Goal: Information Seeking & Learning: Check status

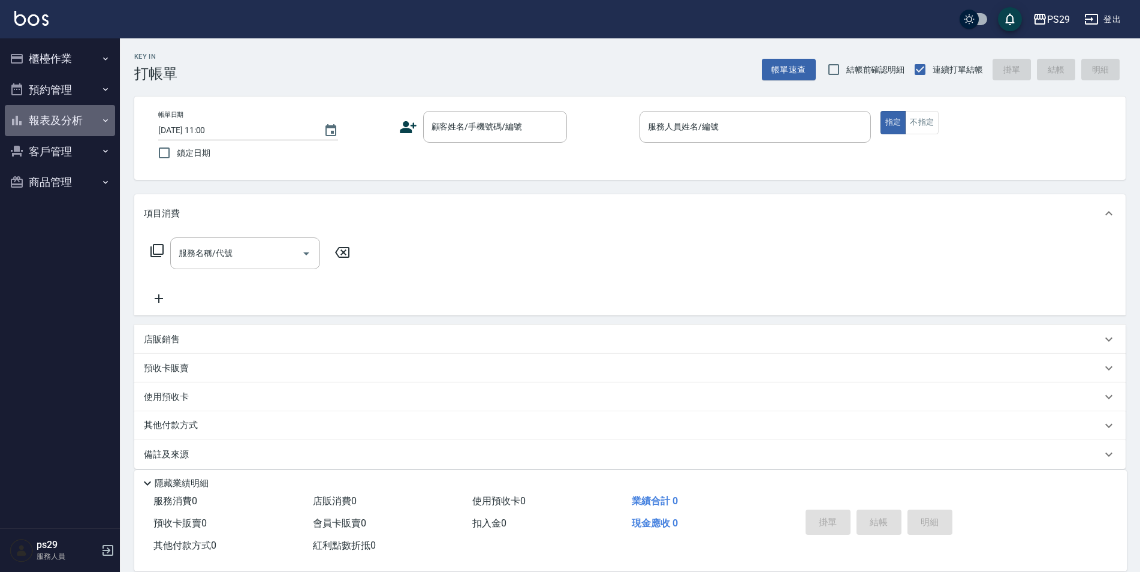
click at [88, 131] on button "報表及分析" at bounding box center [60, 120] width 110 height 31
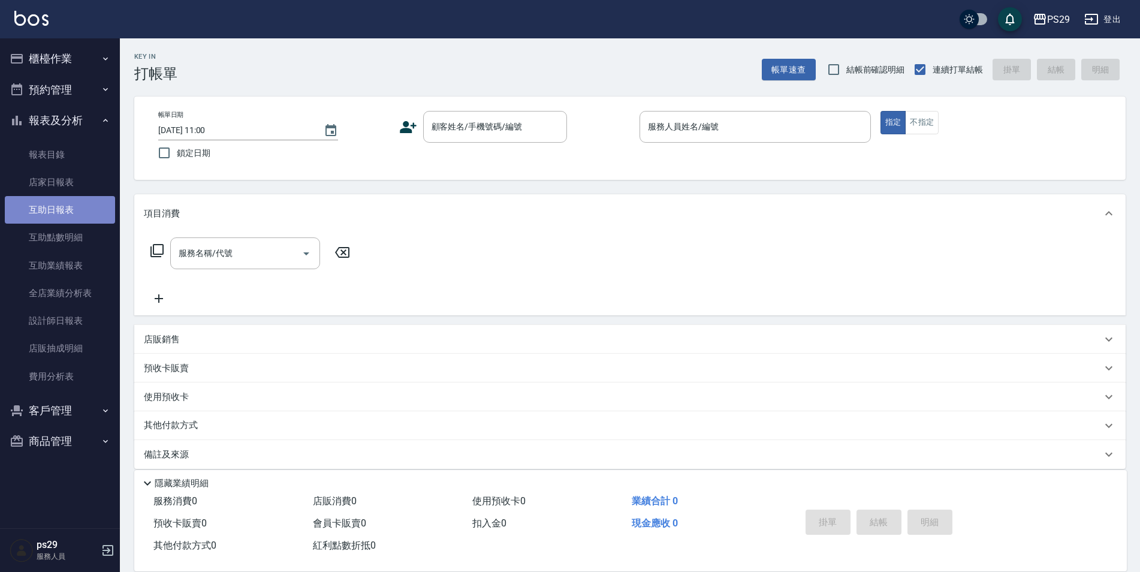
click at [86, 207] on link "互助日報表" at bounding box center [60, 210] width 110 height 28
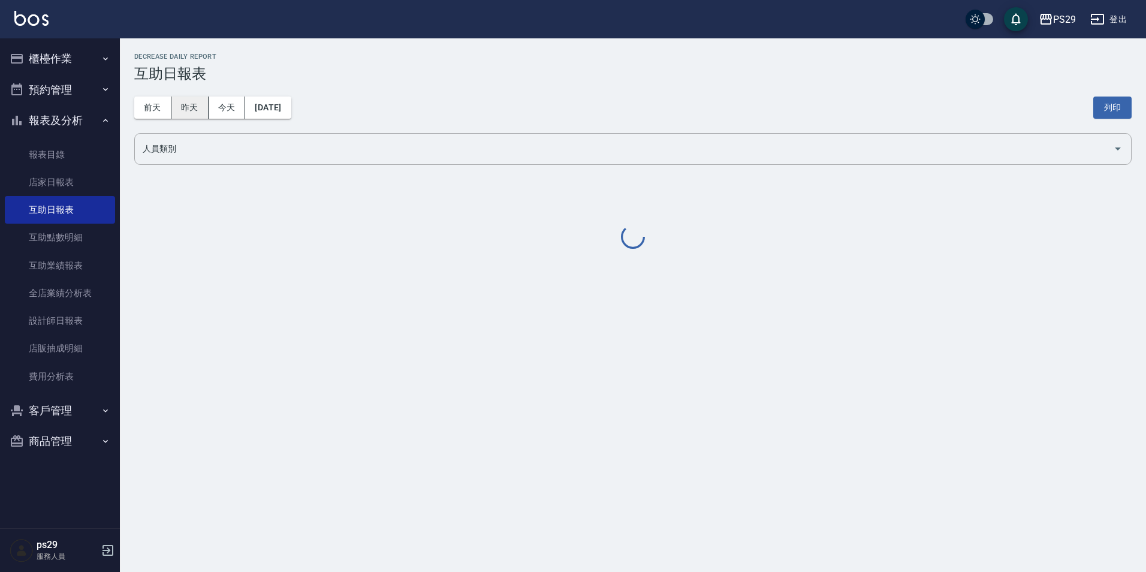
click at [191, 107] on button "昨天" at bounding box center [189, 108] width 37 height 22
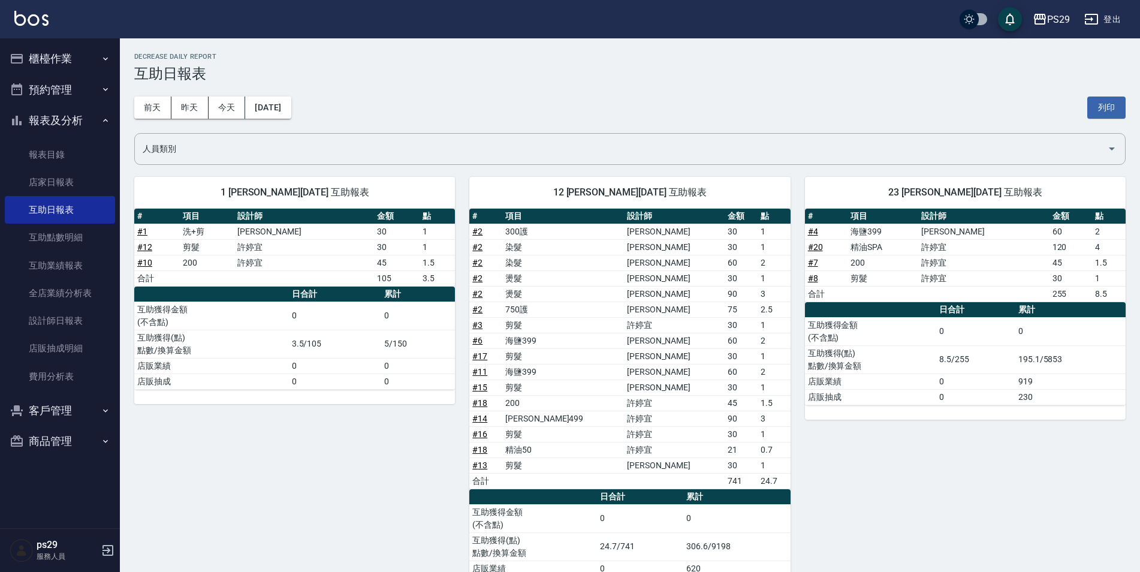
scroll to position [49, 0]
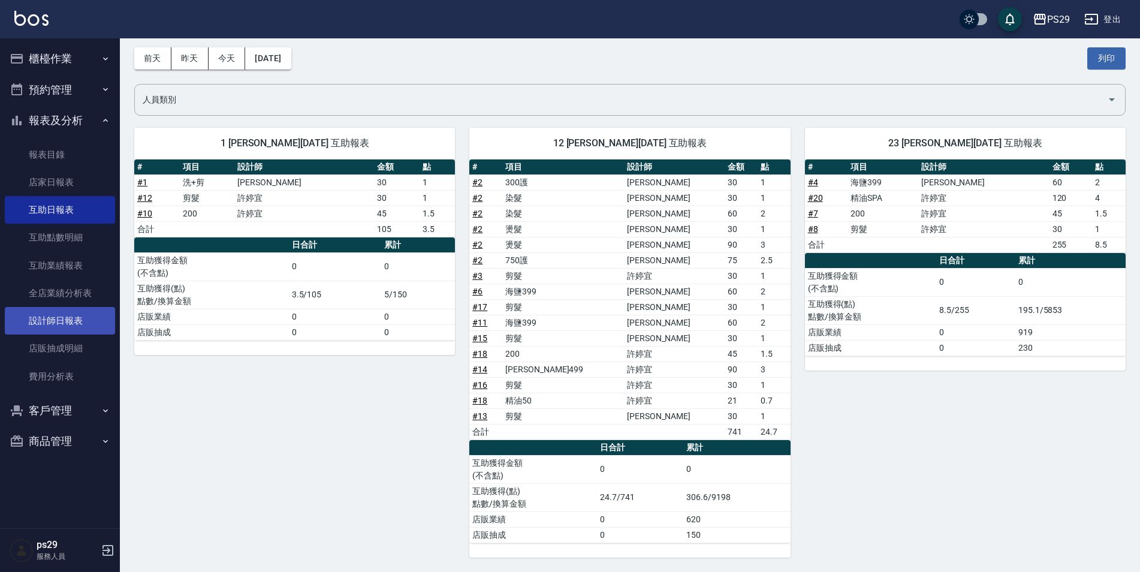
click at [91, 317] on link "設計師日報表" at bounding box center [60, 321] width 110 height 28
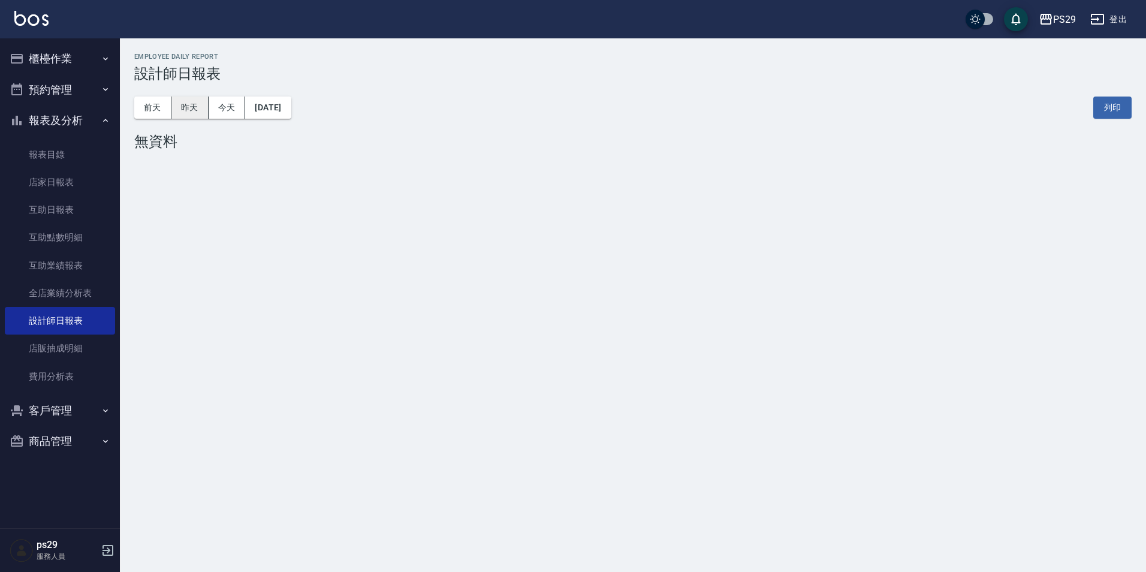
click at [203, 110] on button "昨天" at bounding box center [189, 108] width 37 height 22
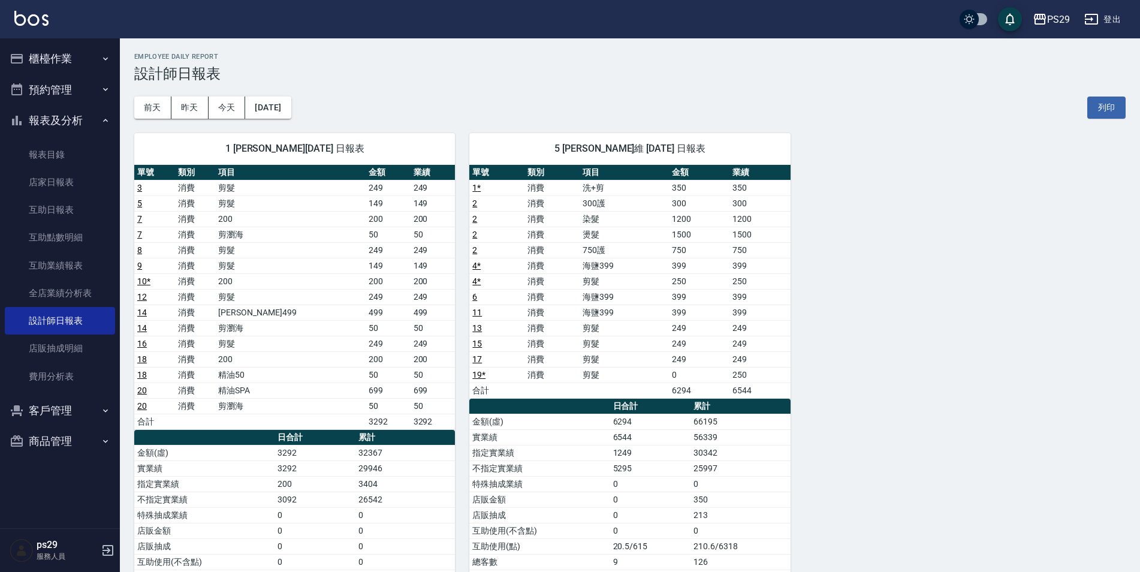
scroll to position [60, 0]
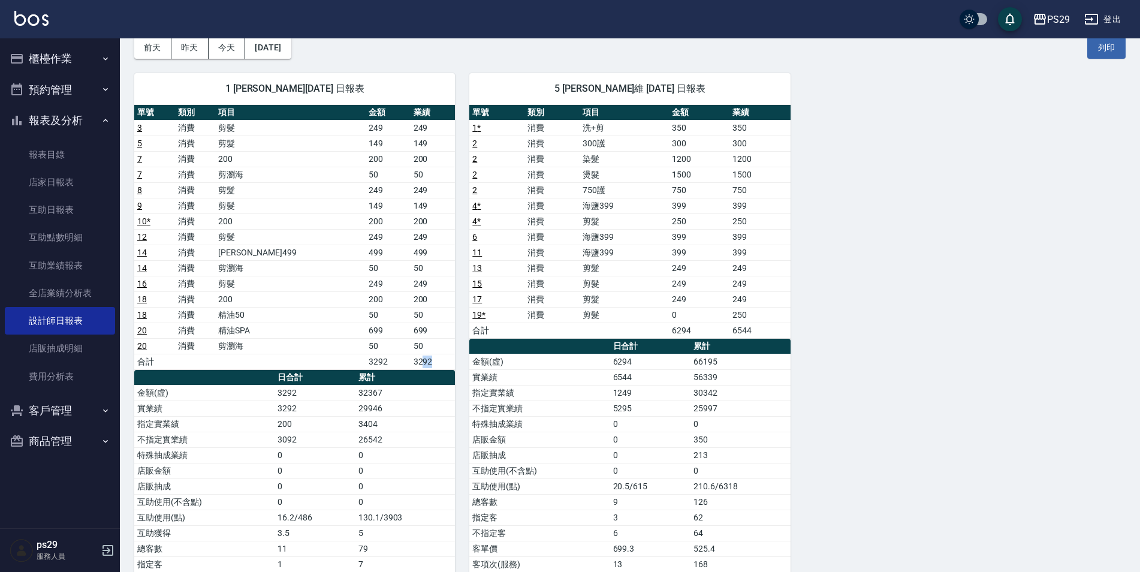
drag, startPoint x: 410, startPoint y: 357, endPoint x: 419, endPoint y: 357, distance: 9.0
click at [419, 357] on td "3292" at bounding box center [433, 362] width 45 height 16
drag, startPoint x: 419, startPoint y: 357, endPoint x: 418, endPoint y: 377, distance: 20.4
click at [428, 383] on th "累計" at bounding box center [406, 378] width 100 height 16
click at [149, 46] on button "前天" at bounding box center [152, 48] width 37 height 22
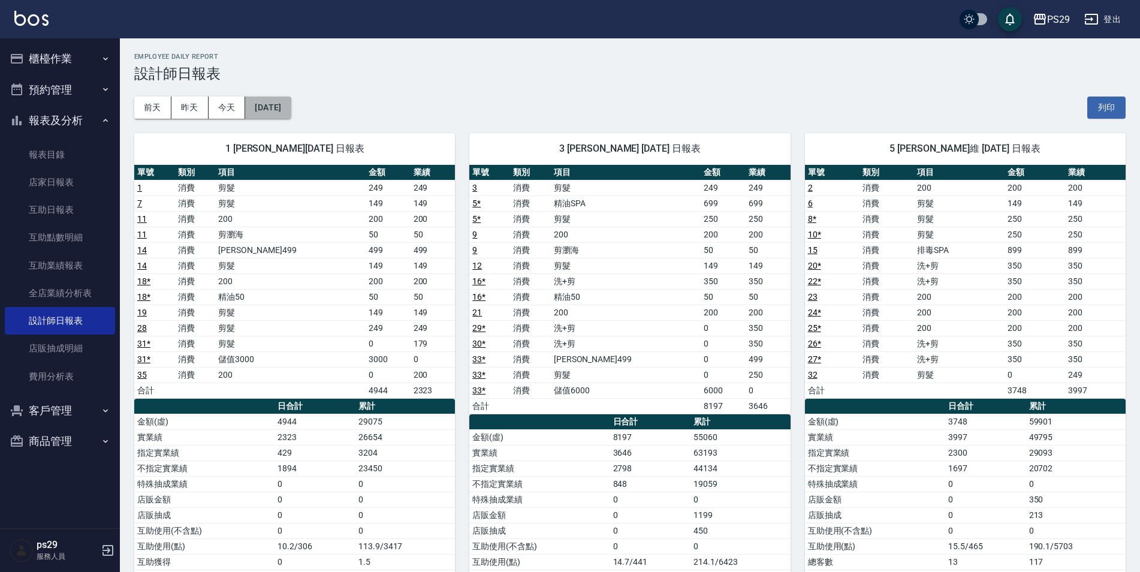
click at [268, 107] on button "[DATE]" at bounding box center [268, 108] width 46 height 22
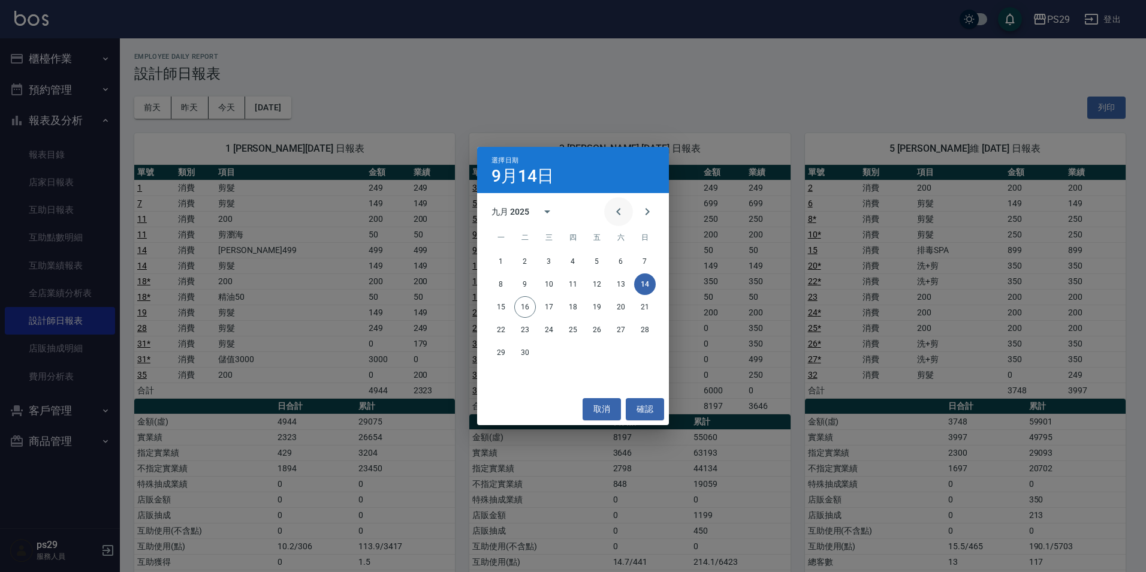
click at [624, 213] on icon "Previous month" at bounding box center [619, 211] width 14 height 14
click at [596, 306] on button "15" at bounding box center [597, 307] width 22 height 22
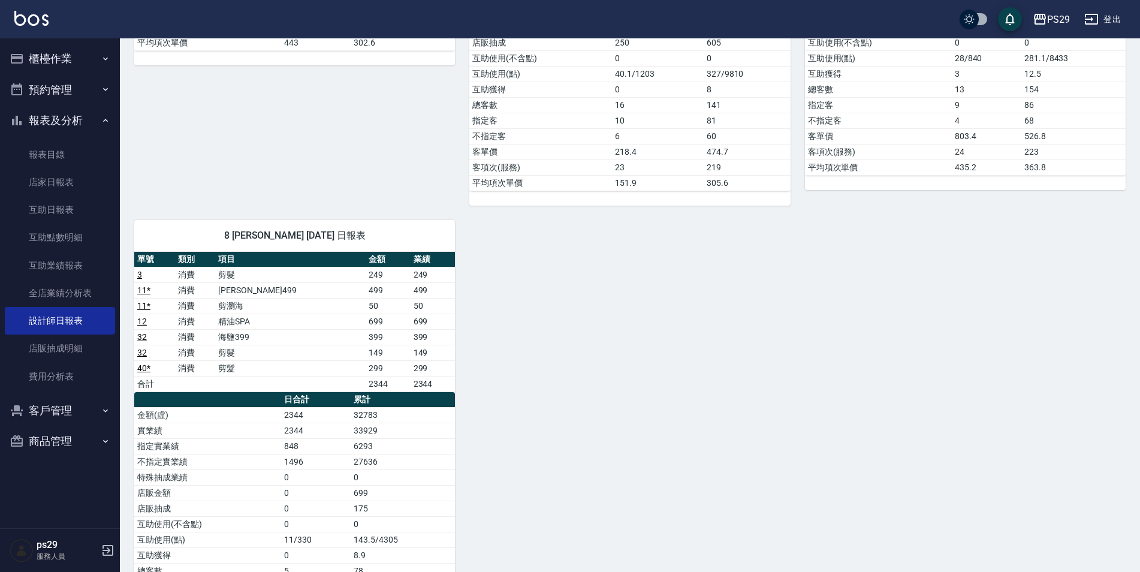
scroll to position [300, 0]
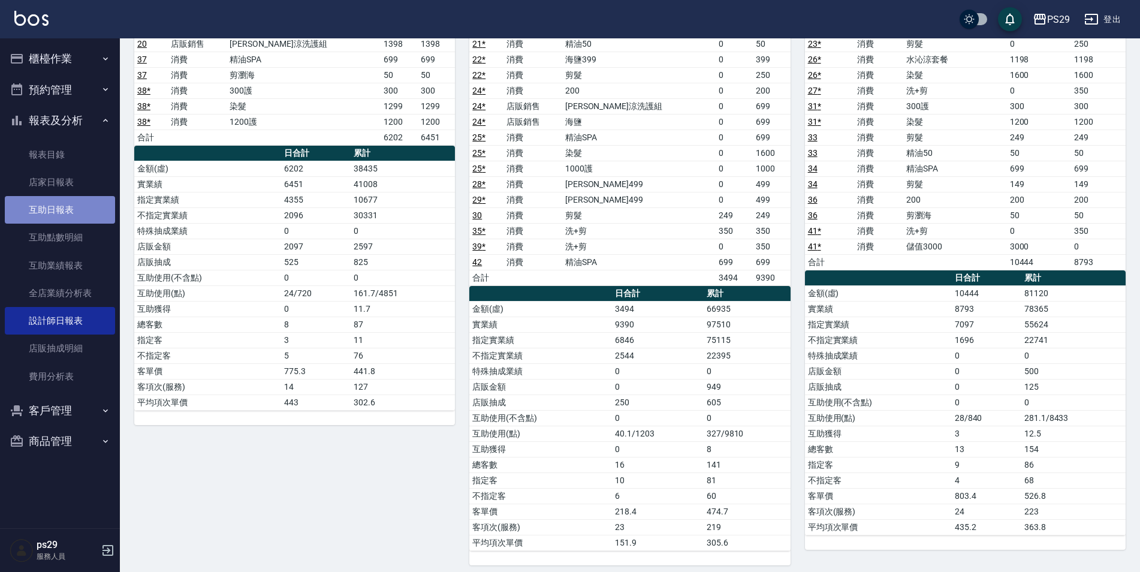
click at [59, 199] on link "互助日報表" at bounding box center [60, 210] width 110 height 28
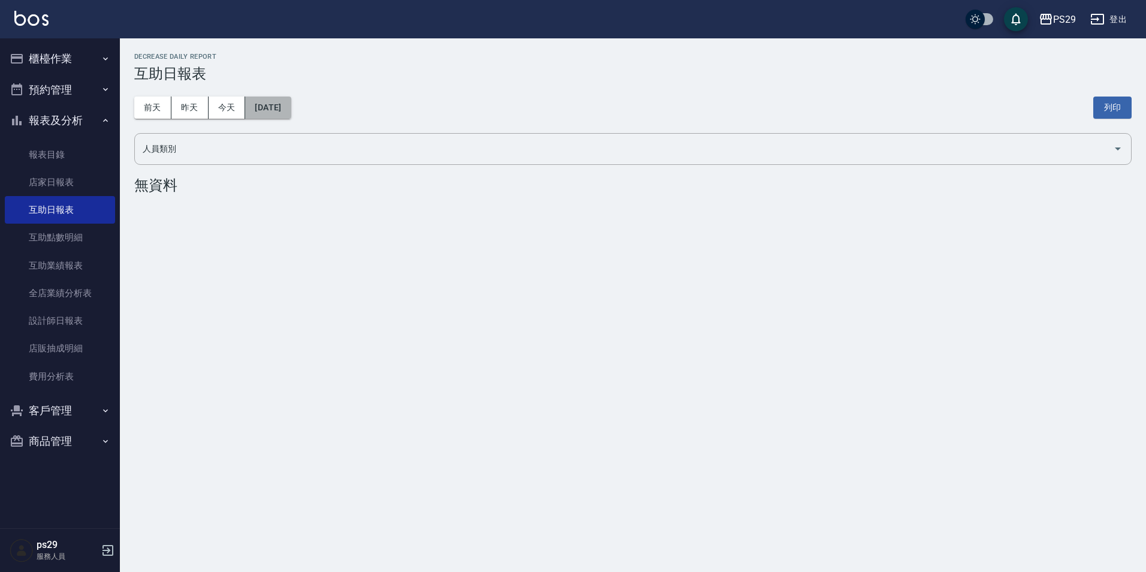
click at [260, 109] on button "[DATE]" at bounding box center [268, 108] width 46 height 22
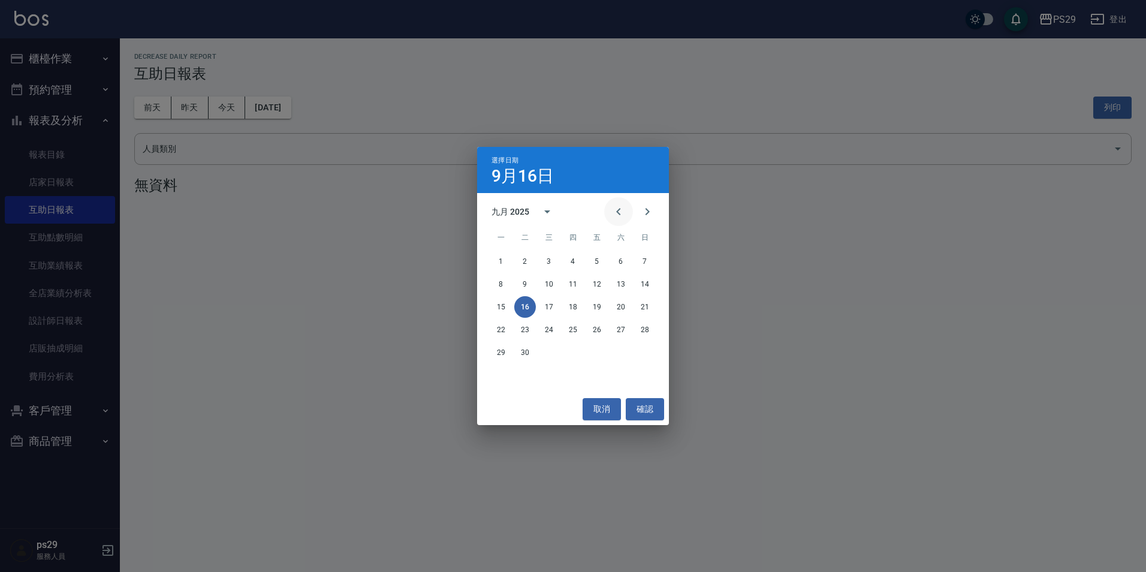
click at [614, 205] on icon "Previous month" at bounding box center [619, 211] width 14 height 14
click at [605, 306] on button "15" at bounding box center [597, 307] width 22 height 22
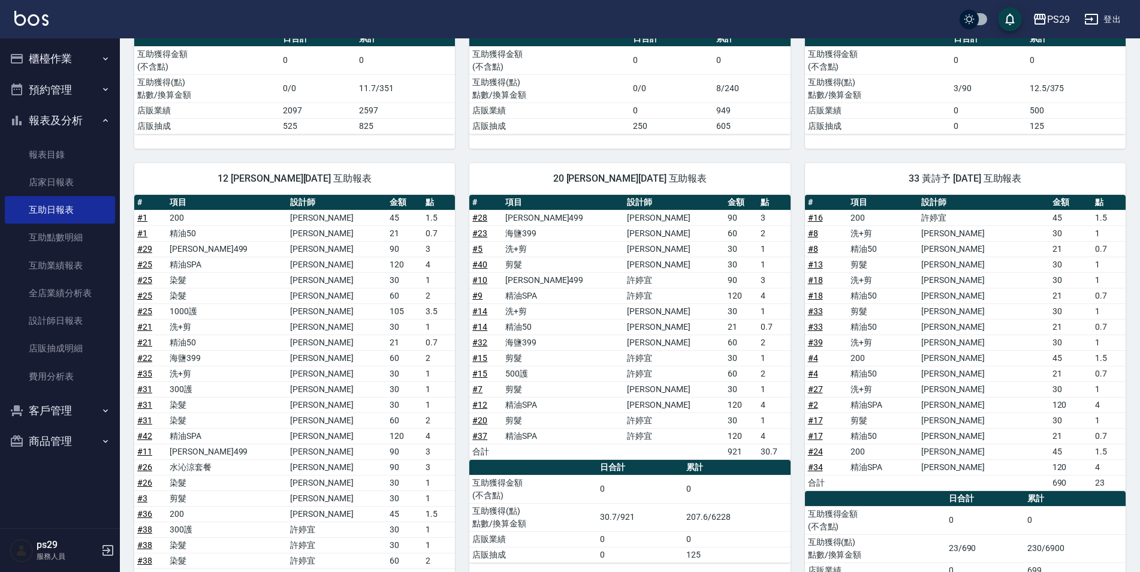
scroll to position [540, 0]
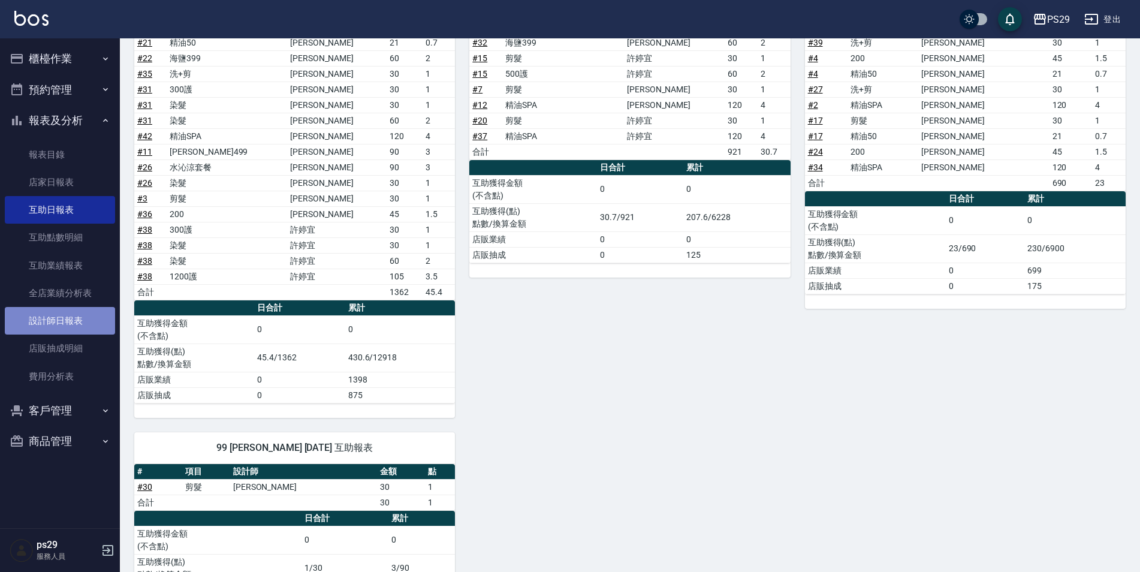
click at [78, 315] on link "設計師日報表" at bounding box center [60, 321] width 110 height 28
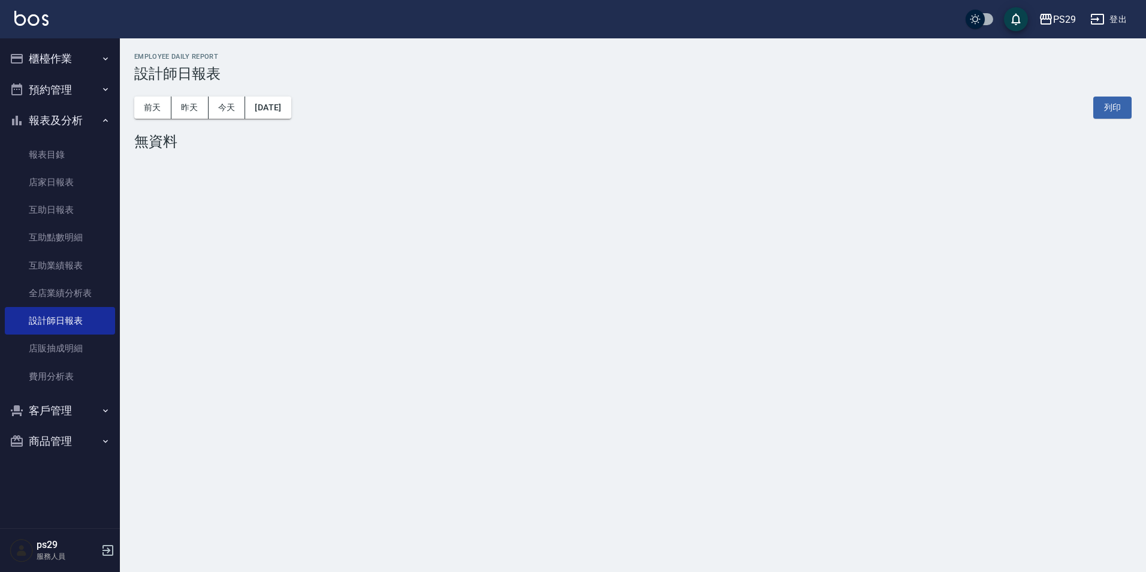
click at [289, 119] on div "[DATE] [DATE] [DATE] [DATE] 列印" at bounding box center [633, 107] width 998 height 51
click at [291, 112] on button "[DATE]" at bounding box center [268, 108] width 46 height 22
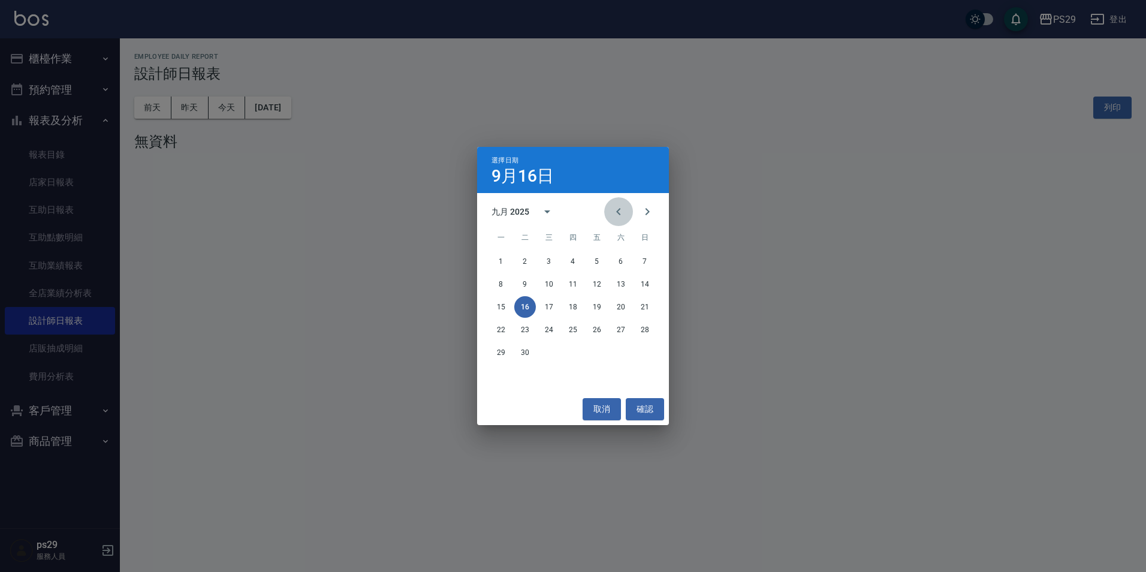
click at [615, 210] on icon "Previous month" at bounding box center [619, 211] width 14 height 14
click at [606, 307] on button "15" at bounding box center [597, 307] width 22 height 22
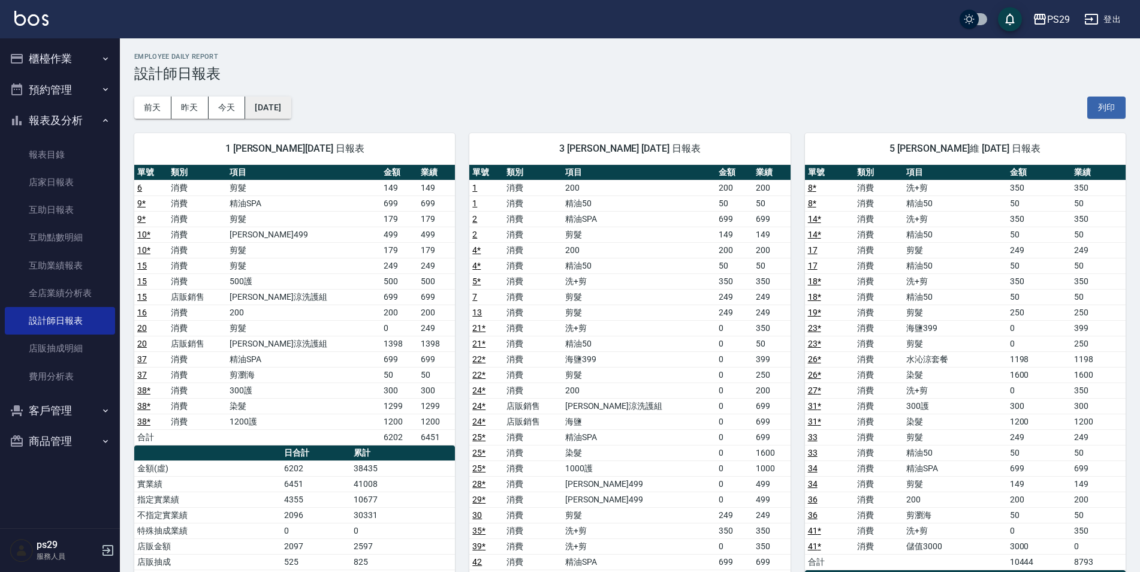
click at [284, 104] on button "[DATE]" at bounding box center [268, 108] width 46 height 22
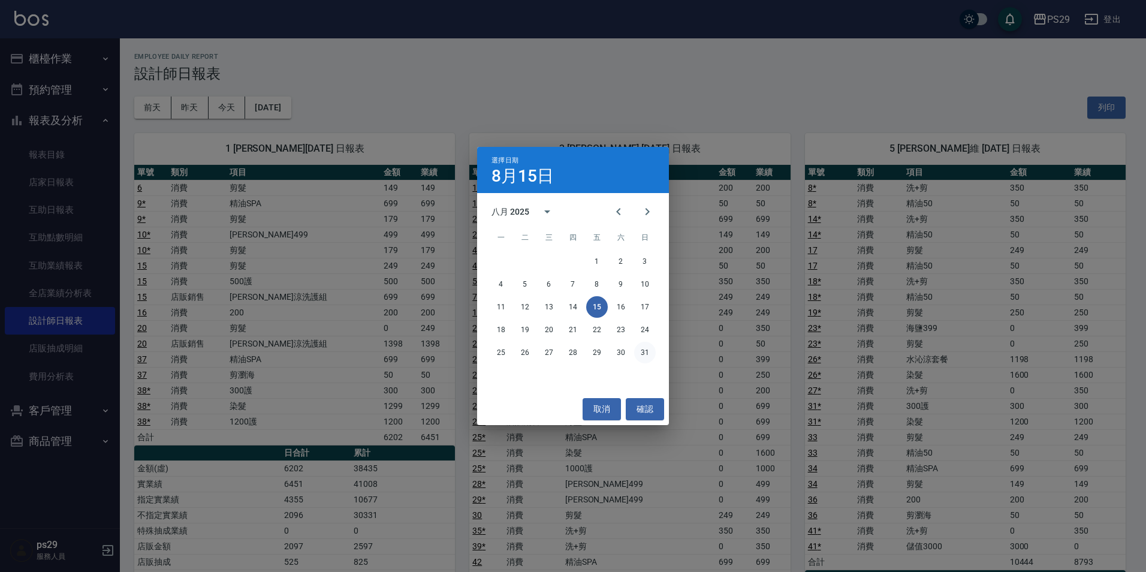
click at [643, 354] on button "31" at bounding box center [645, 353] width 22 height 22
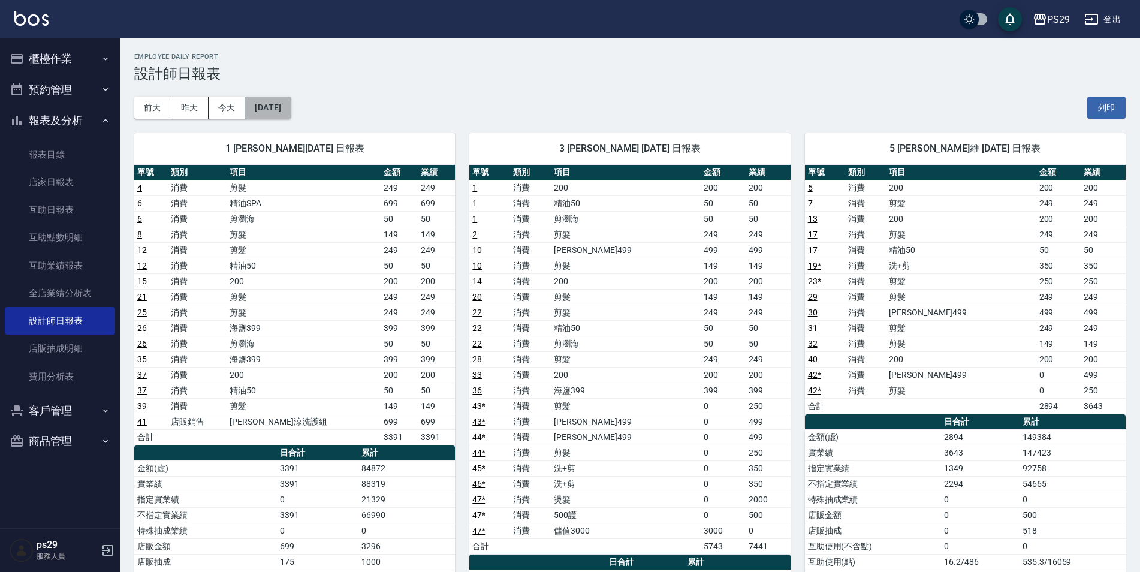
click at [272, 101] on button "[DATE]" at bounding box center [268, 108] width 46 height 22
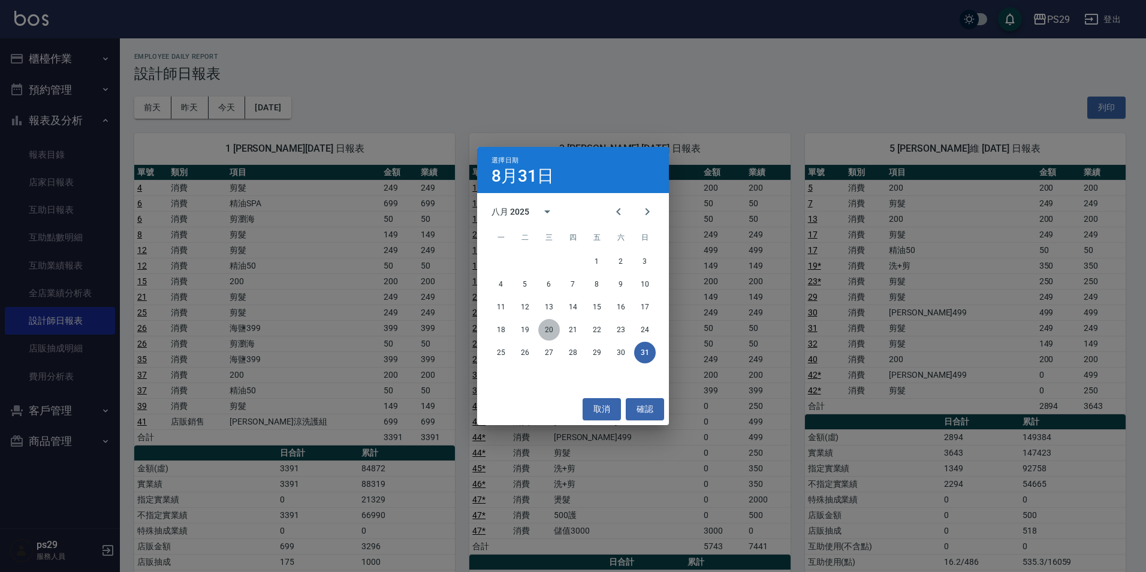
click at [550, 330] on button "20" at bounding box center [549, 330] width 22 height 22
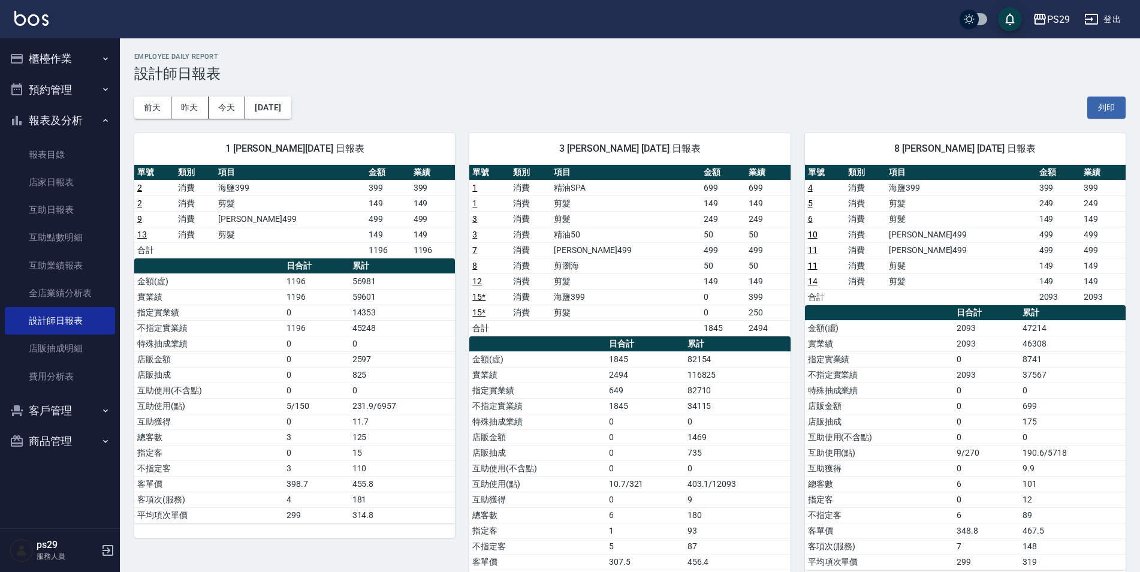
click at [291, 119] on div "1 [PERSON_NAME][DATE] 日報表 單號 類別 項目 金額 業績 2 消費 海鹽399 399 399 2 消費 剪髮 149 149 9 消…" at bounding box center [287, 367] width 335 height 497
click at [291, 106] on button "[DATE]" at bounding box center [268, 108] width 46 height 22
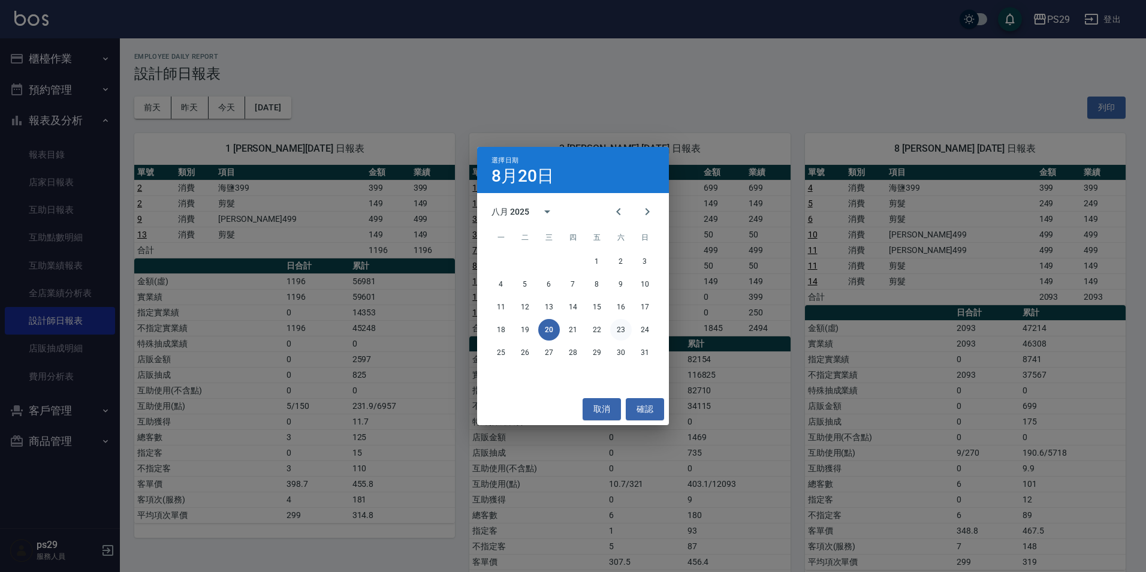
click at [621, 338] on button "23" at bounding box center [621, 330] width 22 height 22
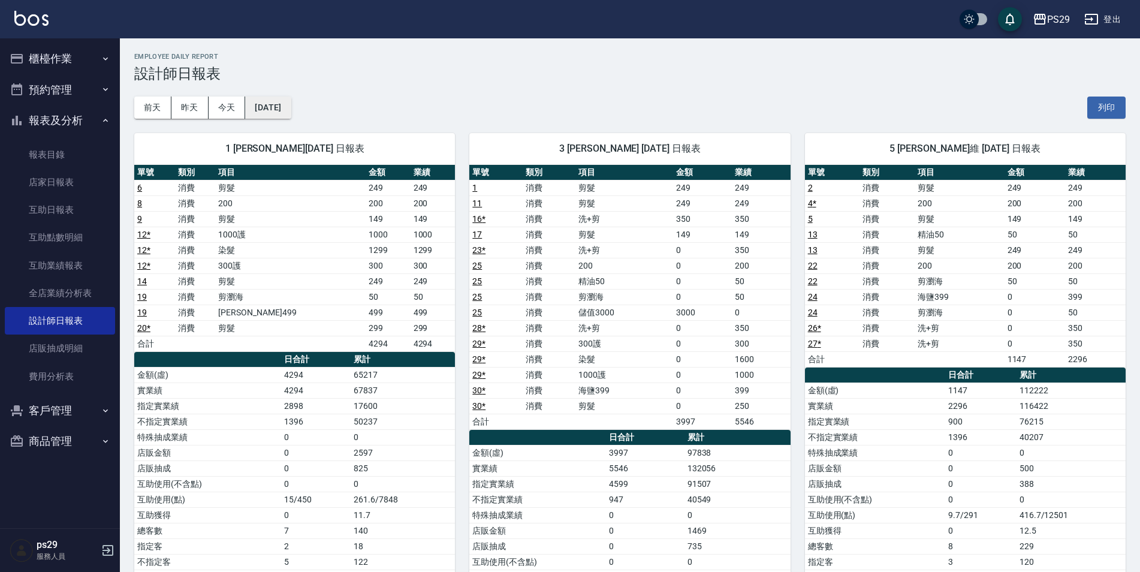
click at [291, 104] on button "[DATE]" at bounding box center [268, 108] width 46 height 22
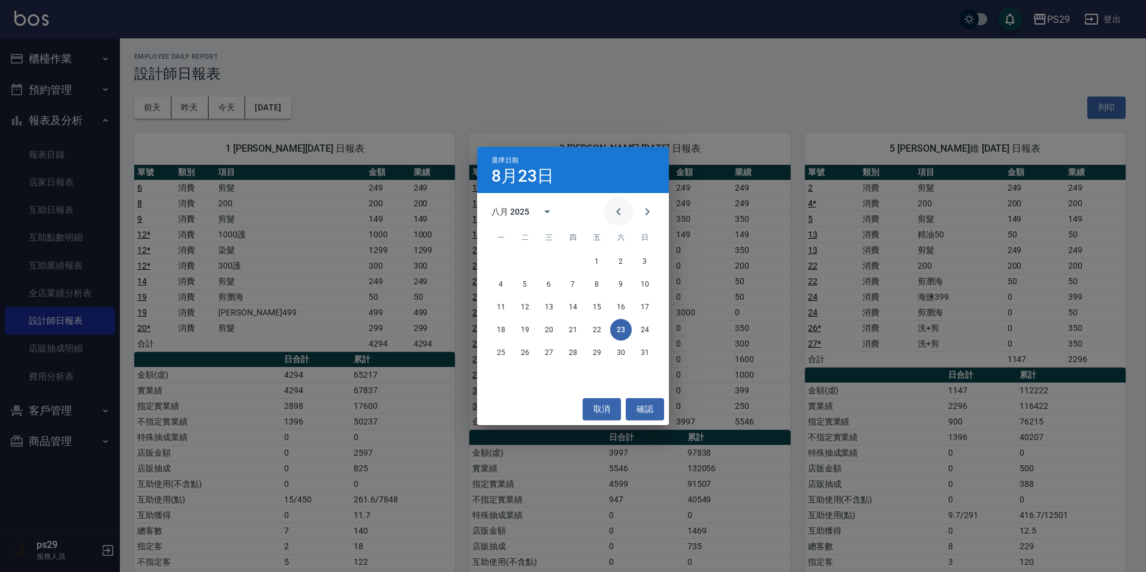
click at [624, 209] on icon "Previous month" at bounding box center [619, 211] width 14 height 14
click at [524, 255] on button "1" at bounding box center [525, 262] width 22 height 22
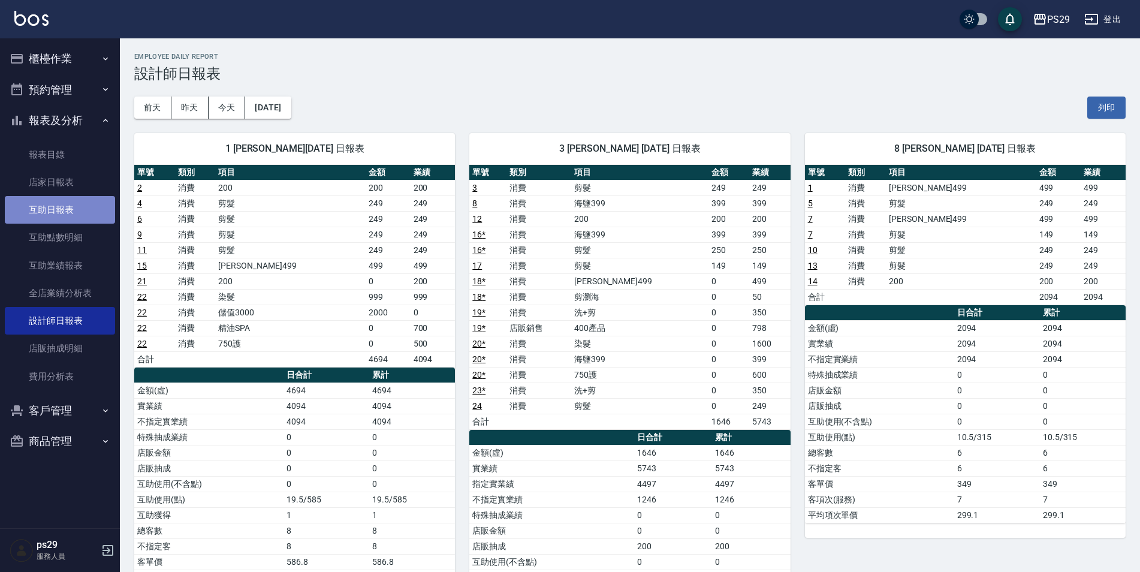
click at [65, 205] on link "互助日報表" at bounding box center [60, 210] width 110 height 28
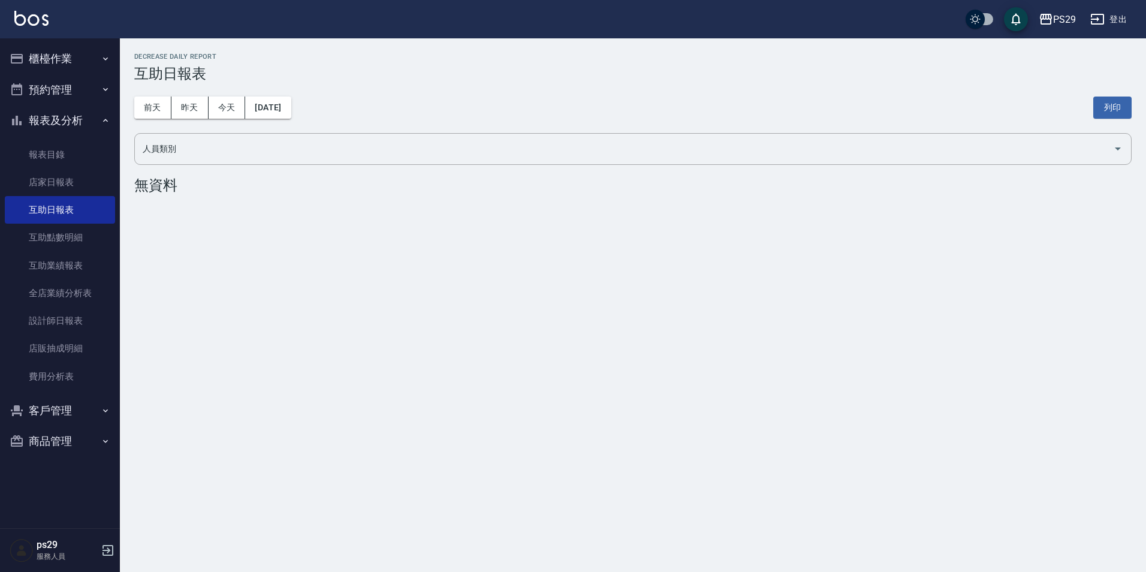
click at [291, 104] on button "[DATE]" at bounding box center [268, 108] width 46 height 22
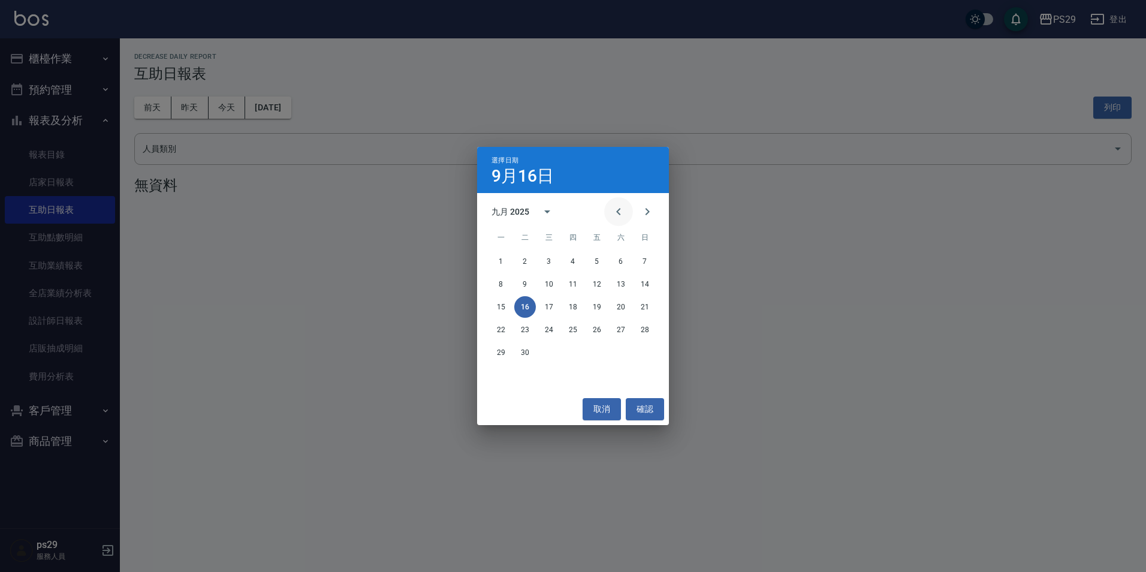
click at [625, 212] on icon "Previous month" at bounding box center [619, 211] width 14 height 14
click at [612, 213] on button "Previous month" at bounding box center [618, 211] width 29 height 29
click at [576, 262] on button "1" at bounding box center [573, 262] width 22 height 22
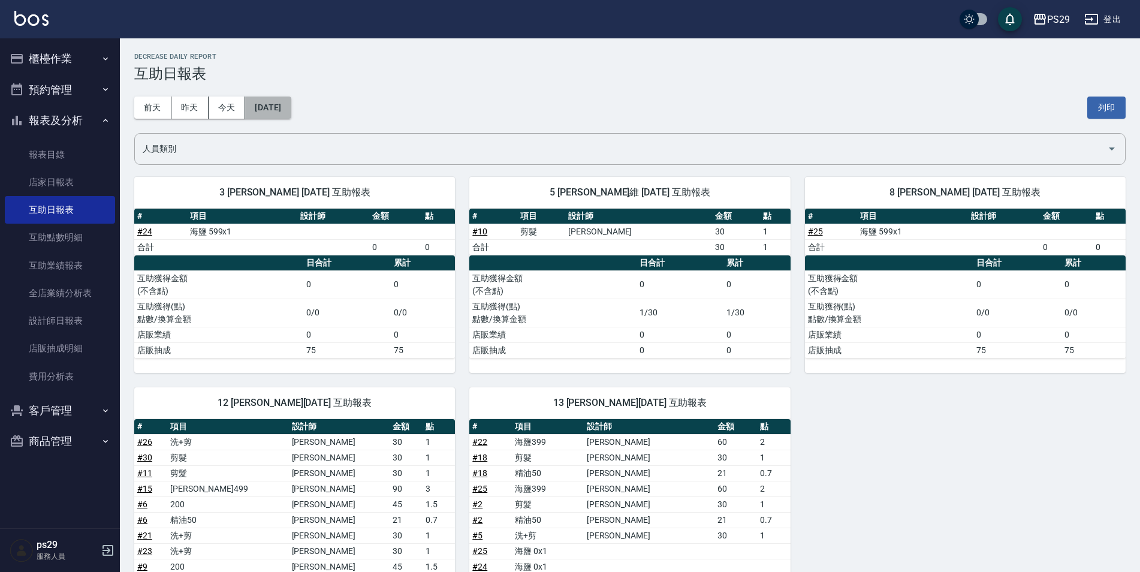
click at [288, 117] on button "[DATE]" at bounding box center [268, 108] width 46 height 22
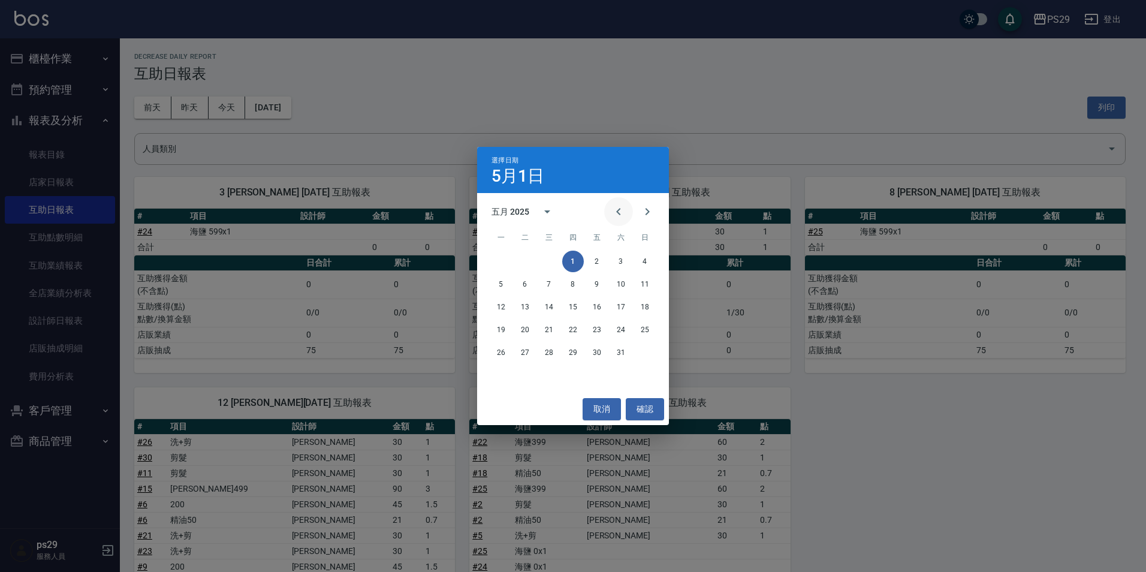
click at [616, 212] on icon "Previous month" at bounding box center [619, 211] width 14 height 14
click at [529, 258] on button "1" at bounding box center [525, 262] width 22 height 22
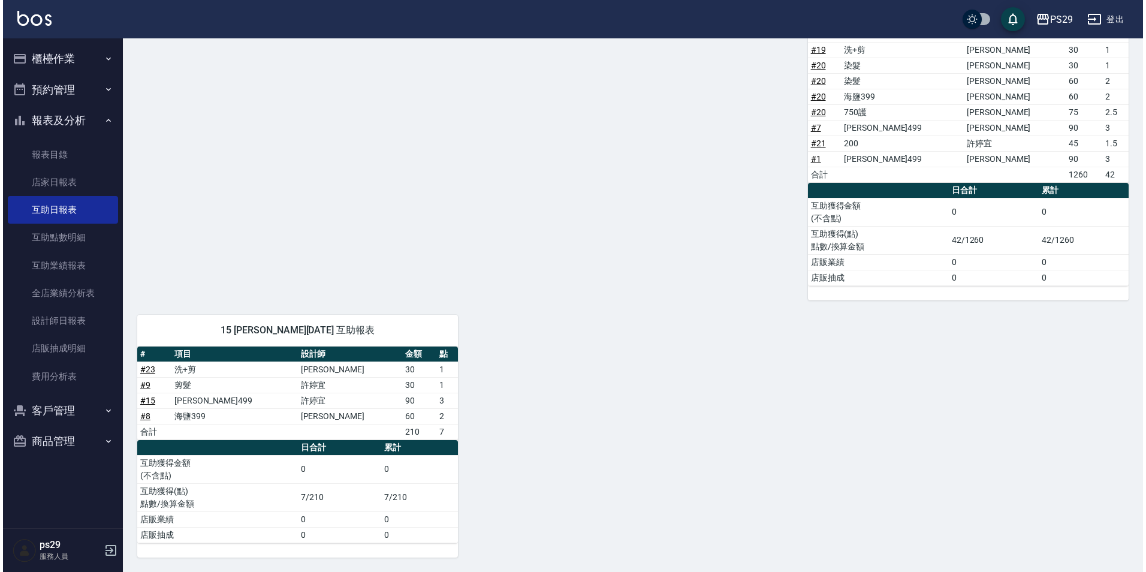
scroll to position [11, 0]
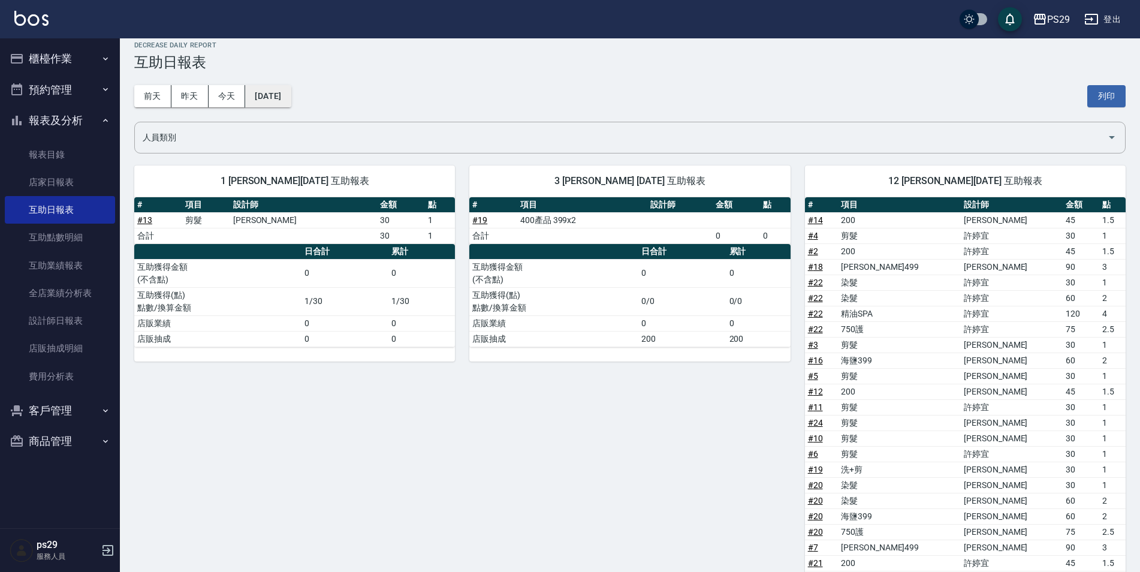
click at [291, 95] on button "[DATE]" at bounding box center [268, 96] width 46 height 22
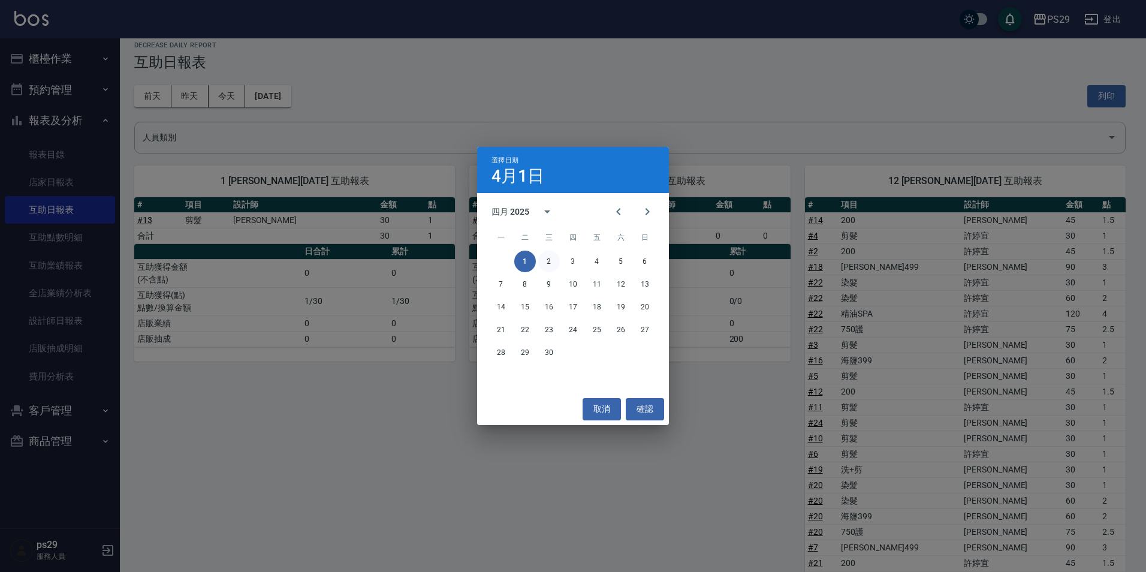
click at [547, 263] on button "2" at bounding box center [549, 262] width 22 height 22
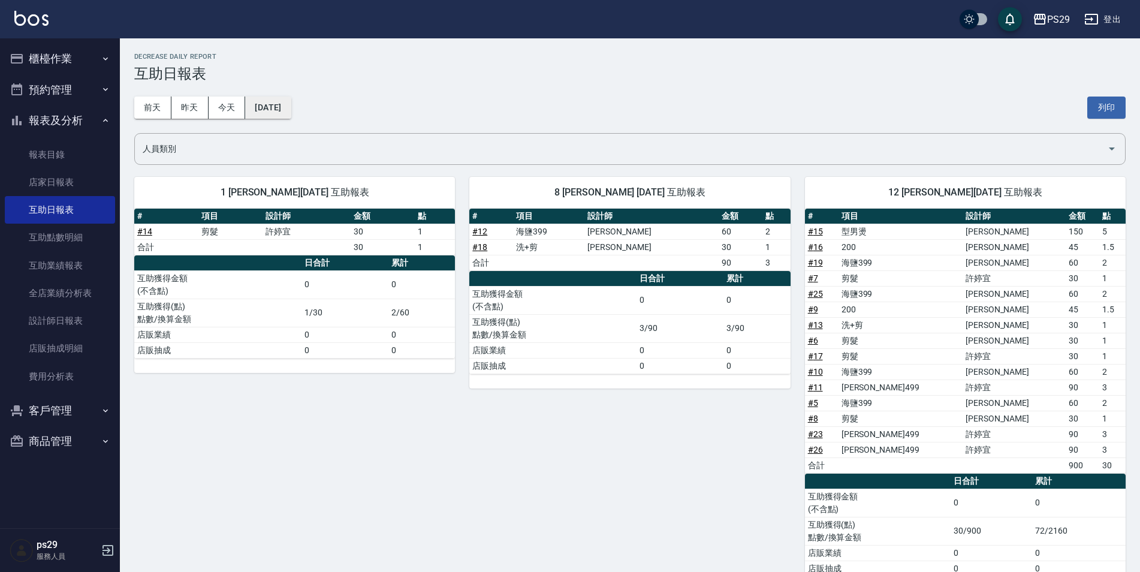
click at [252, 107] on button "[DATE]" at bounding box center [268, 108] width 46 height 22
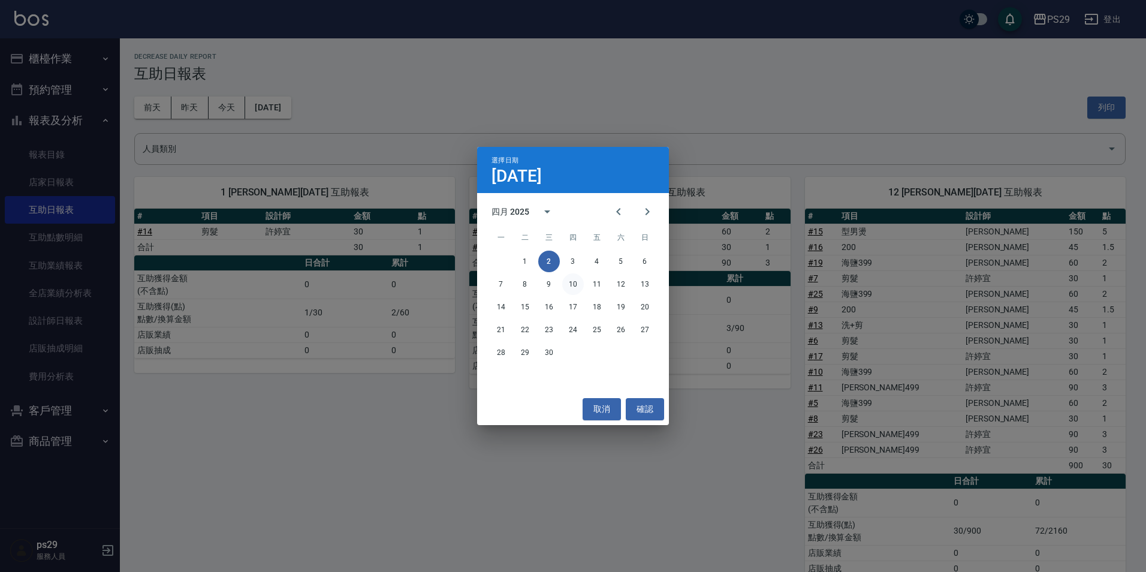
click at [573, 284] on button "10" at bounding box center [573, 284] width 22 height 22
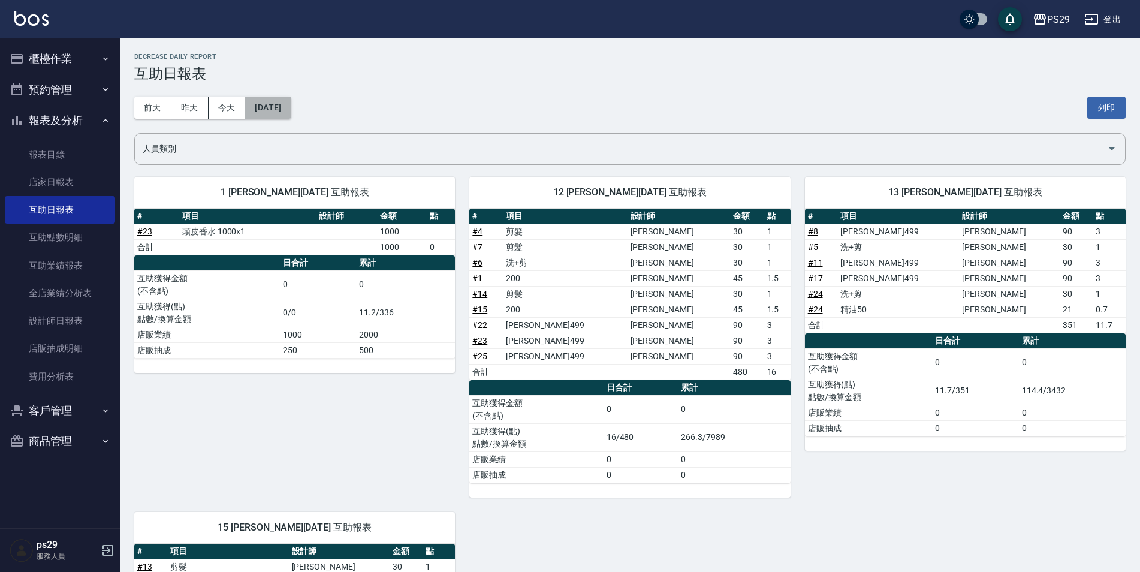
click at [291, 101] on button "[DATE]" at bounding box center [268, 108] width 46 height 22
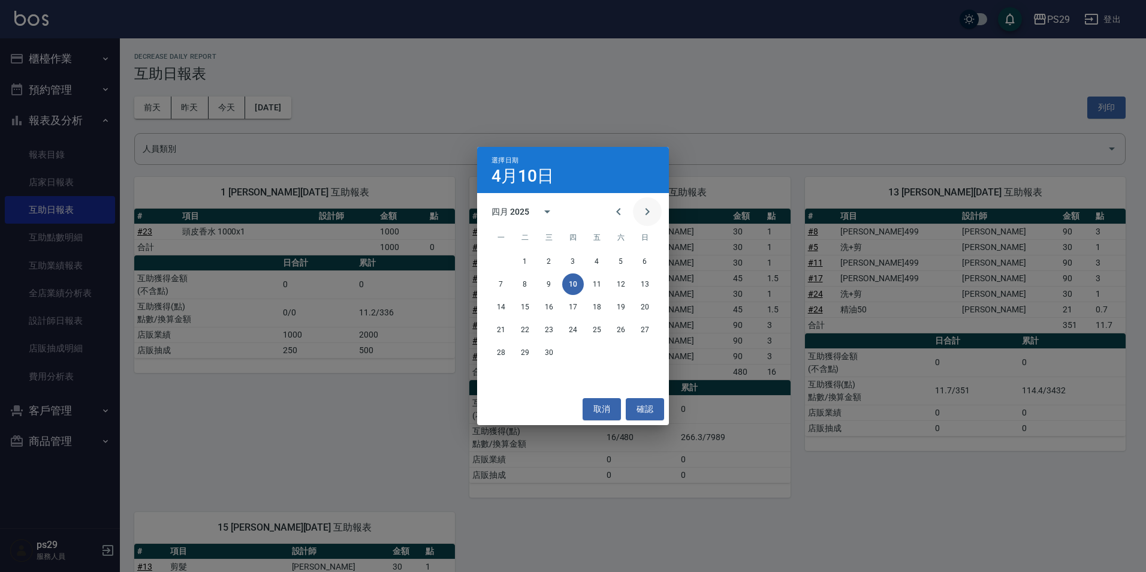
click at [657, 215] on button "Next month" at bounding box center [647, 211] width 29 height 29
click at [644, 259] on button "1" at bounding box center [645, 262] width 22 height 22
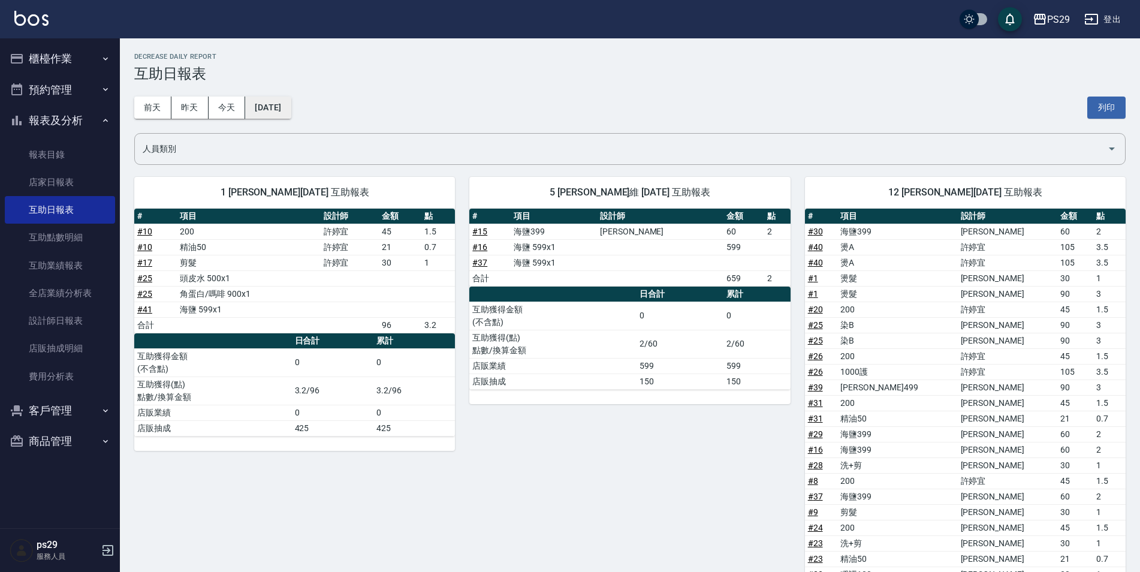
click at [285, 114] on button "[DATE]" at bounding box center [268, 108] width 46 height 22
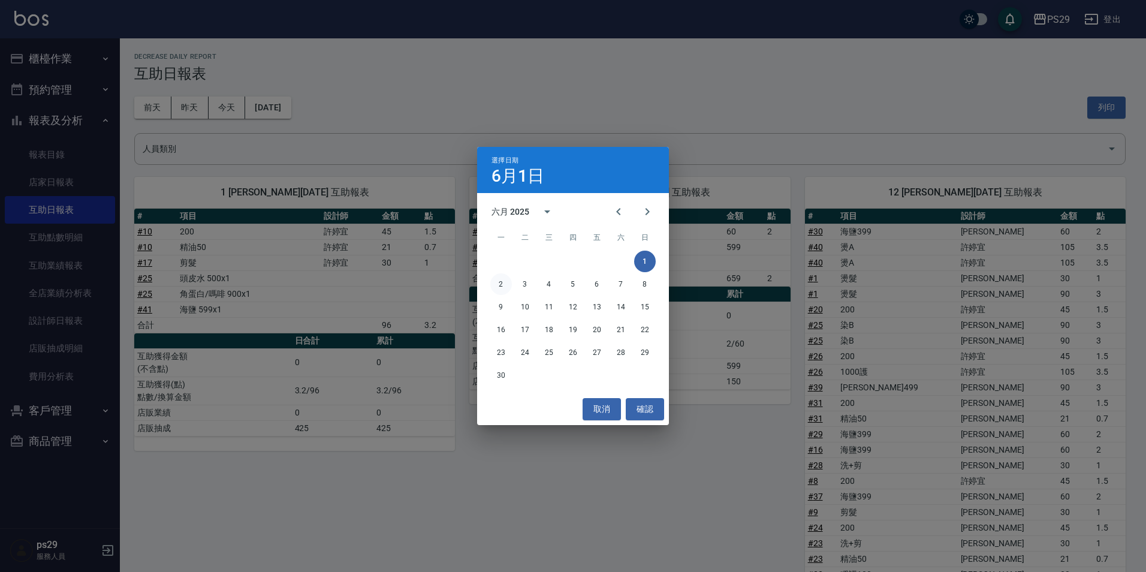
click at [501, 287] on button "2" at bounding box center [501, 284] width 22 height 22
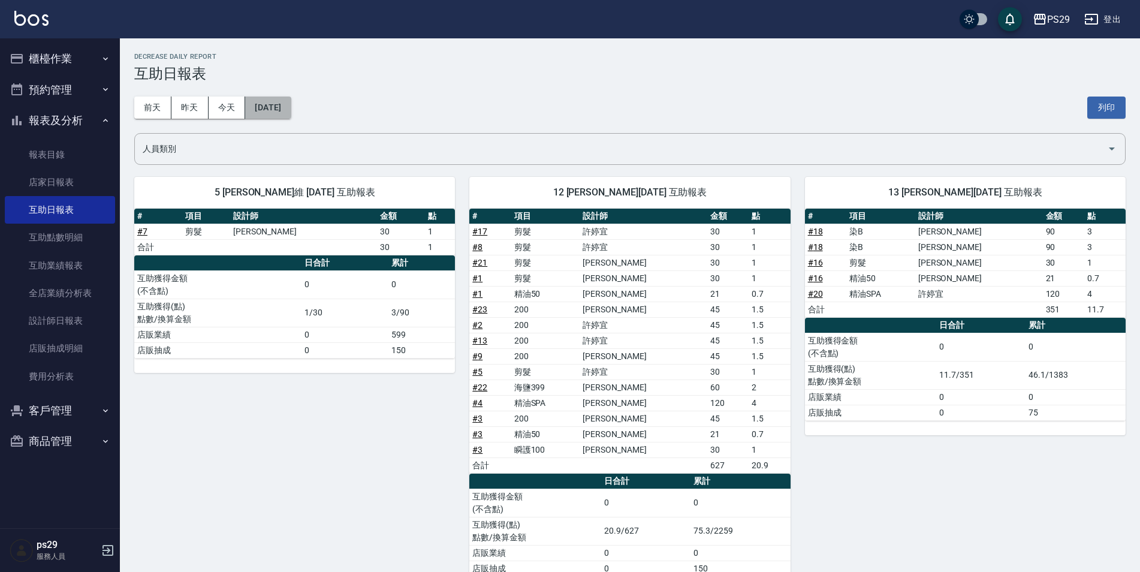
click at [291, 111] on button "[DATE]" at bounding box center [268, 108] width 46 height 22
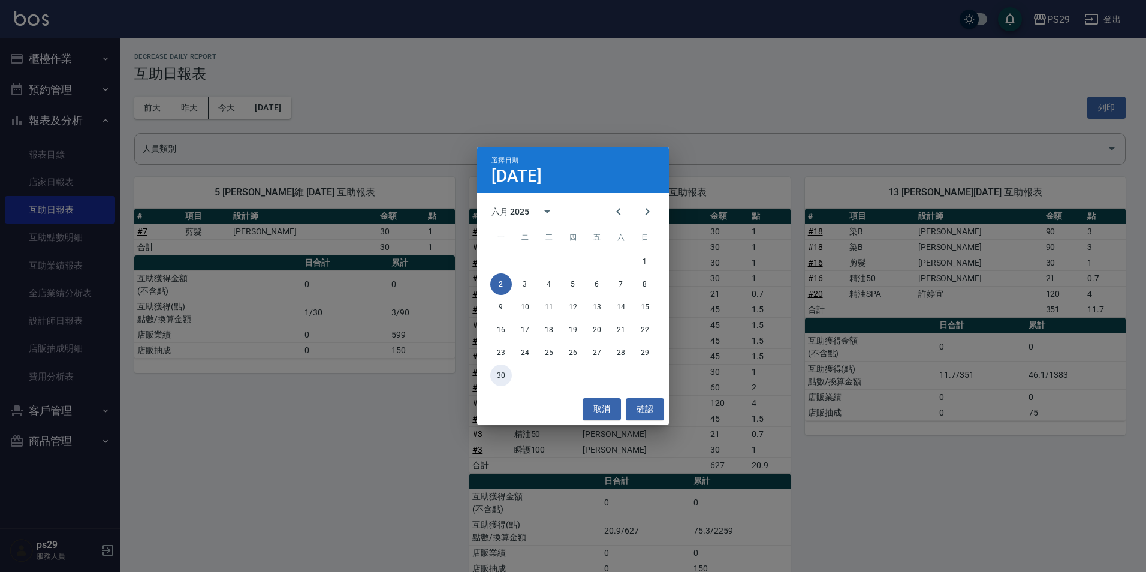
click at [499, 375] on button "30" at bounding box center [501, 376] width 22 height 22
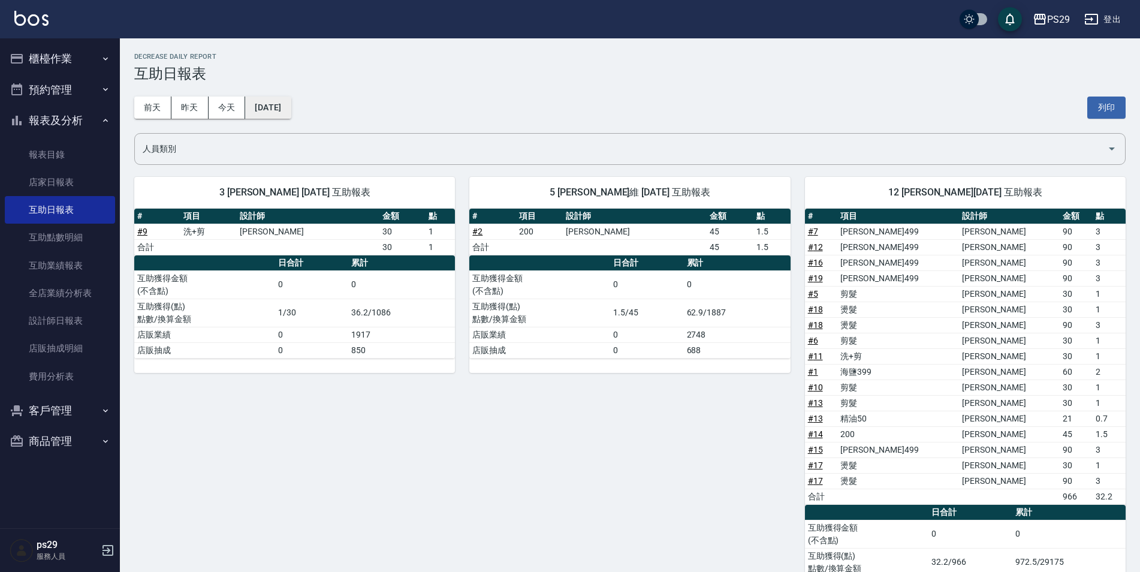
click at [291, 104] on button "[DATE]" at bounding box center [268, 108] width 46 height 22
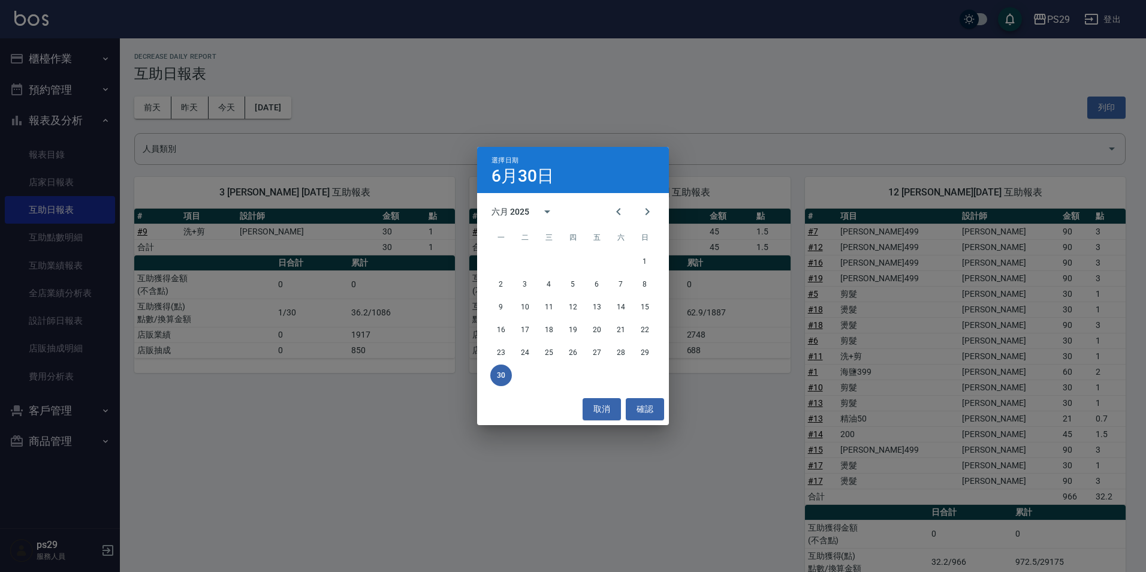
click at [199, 358] on div "選擇日期 [DATE] 六月 2025 一 二 三 四 五 六 日 1 2 3 4 5 6 7 8 9 10 11 12 13 14 15 16 17 18 …" at bounding box center [573, 286] width 1146 height 572
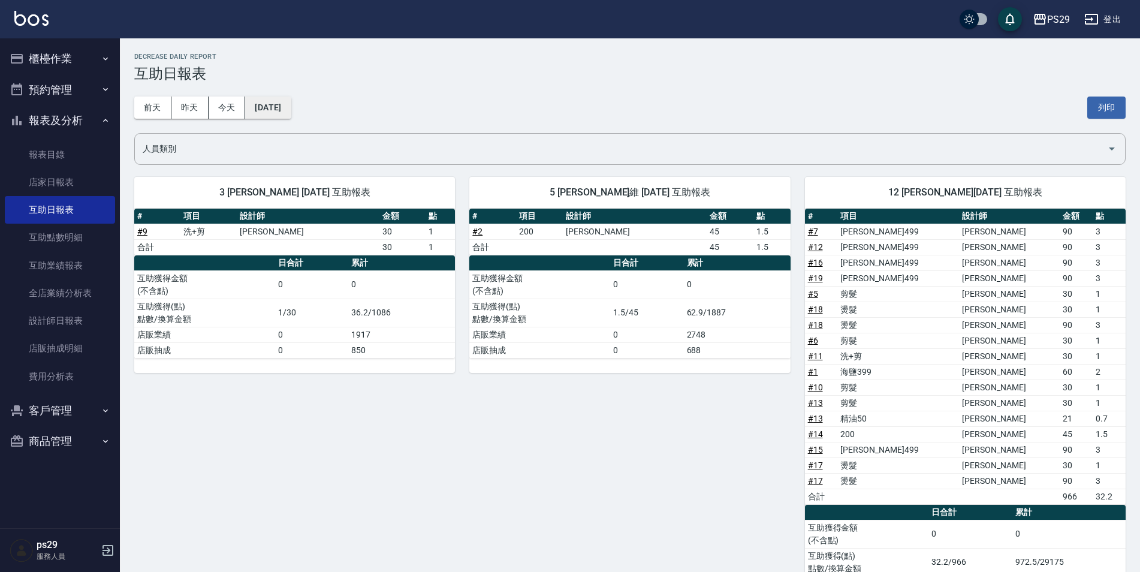
drag, startPoint x: 269, startPoint y: 82, endPoint x: 280, endPoint y: 104, distance: 24.7
click at [277, 99] on div "[DATE] [DATE] [DATE] [DATE] 列印" at bounding box center [630, 107] width 992 height 51
click at [254, 112] on button "[DATE]" at bounding box center [268, 108] width 46 height 22
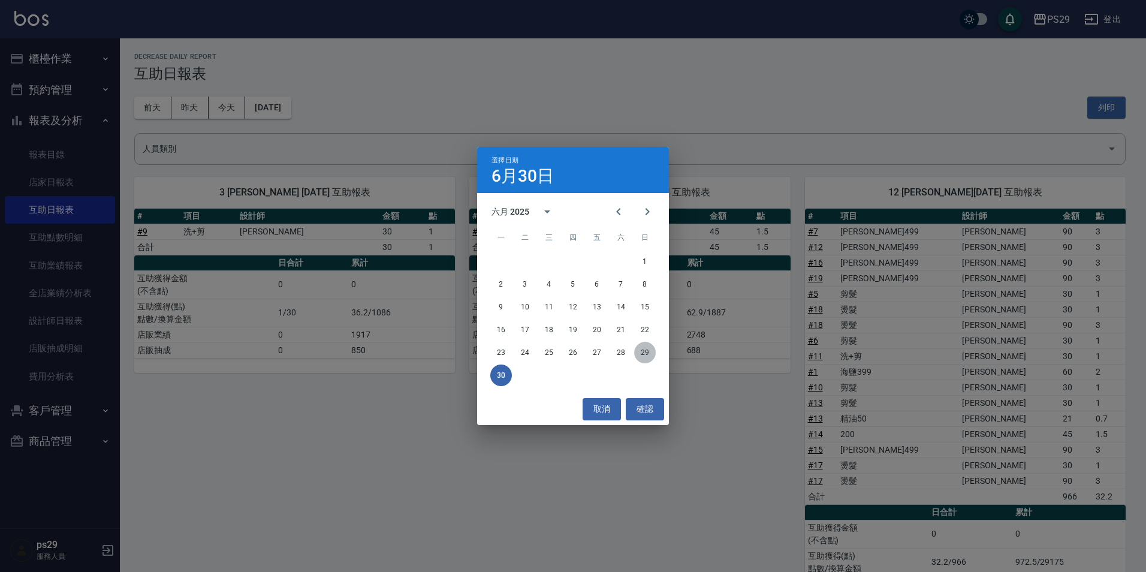
click at [646, 347] on button "29" at bounding box center [645, 353] width 22 height 22
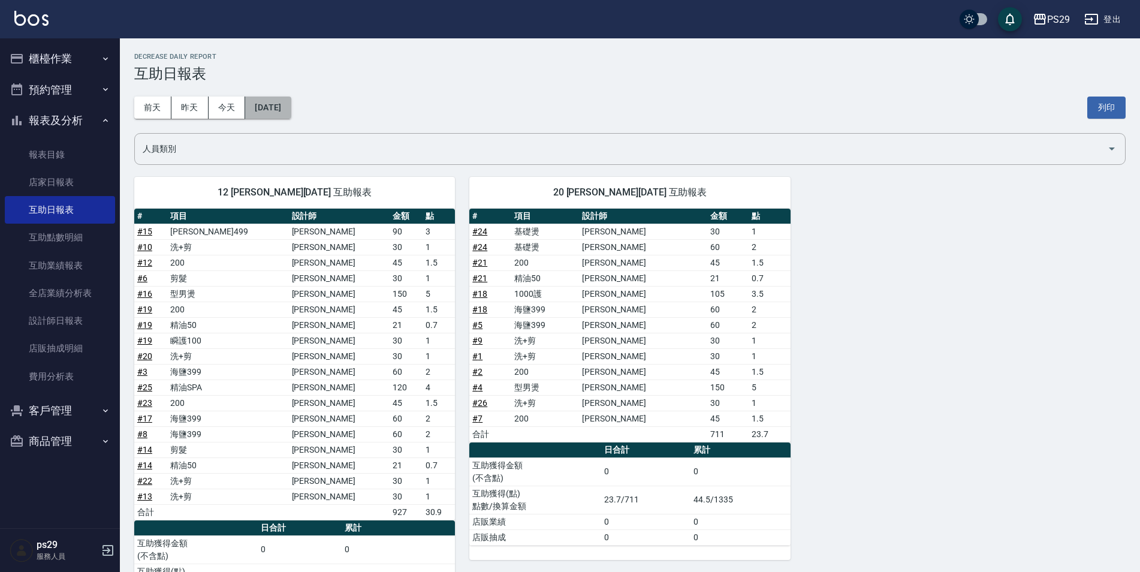
click at [291, 102] on button "[DATE]" at bounding box center [268, 108] width 46 height 22
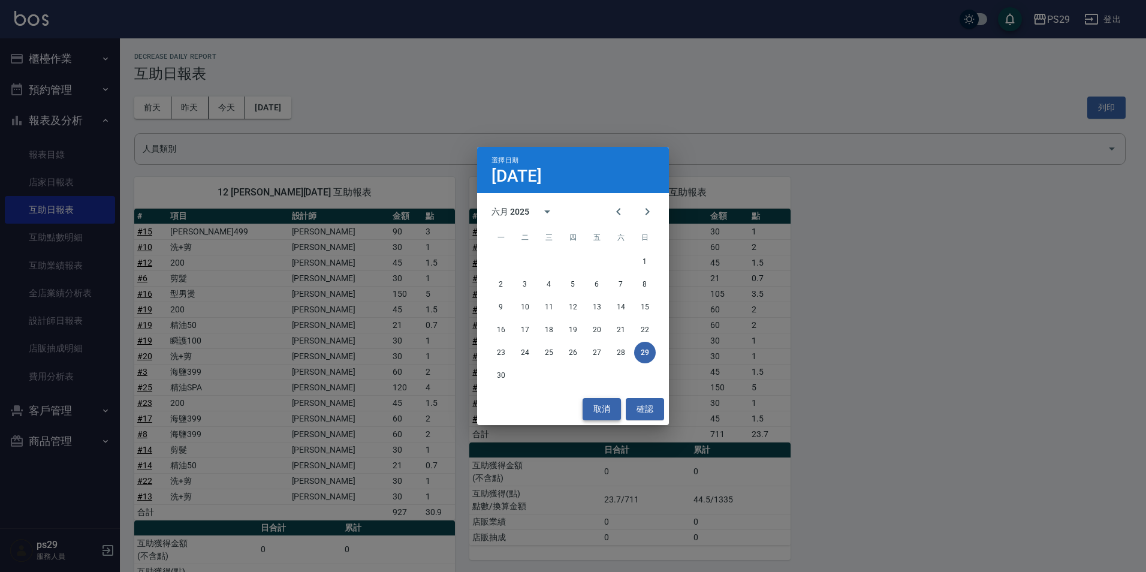
click at [618, 411] on button "取消" at bounding box center [602, 409] width 38 height 22
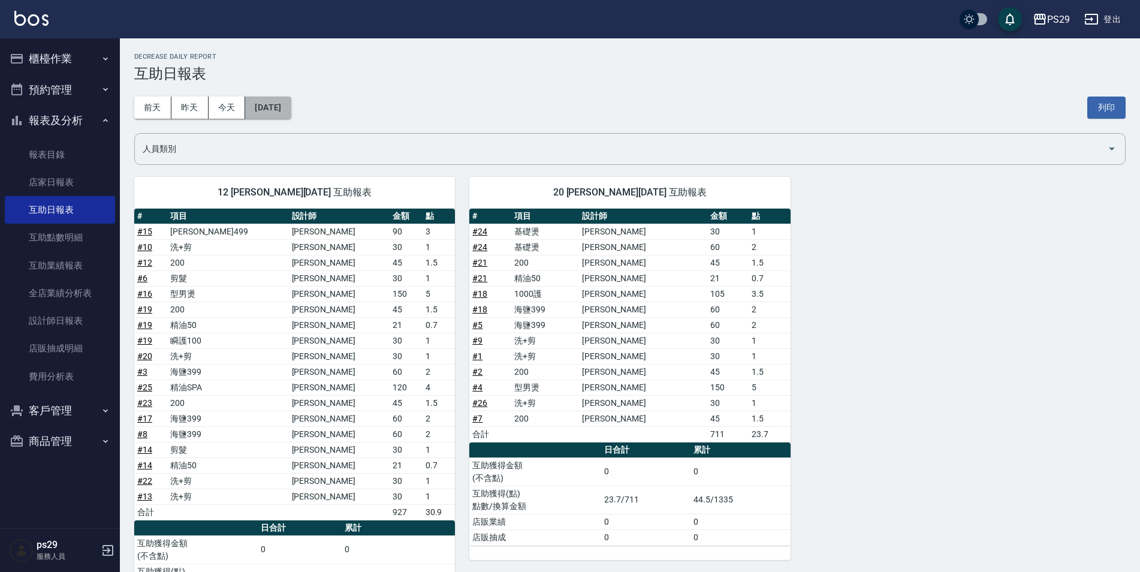
click at [260, 108] on button "[DATE]" at bounding box center [268, 108] width 46 height 22
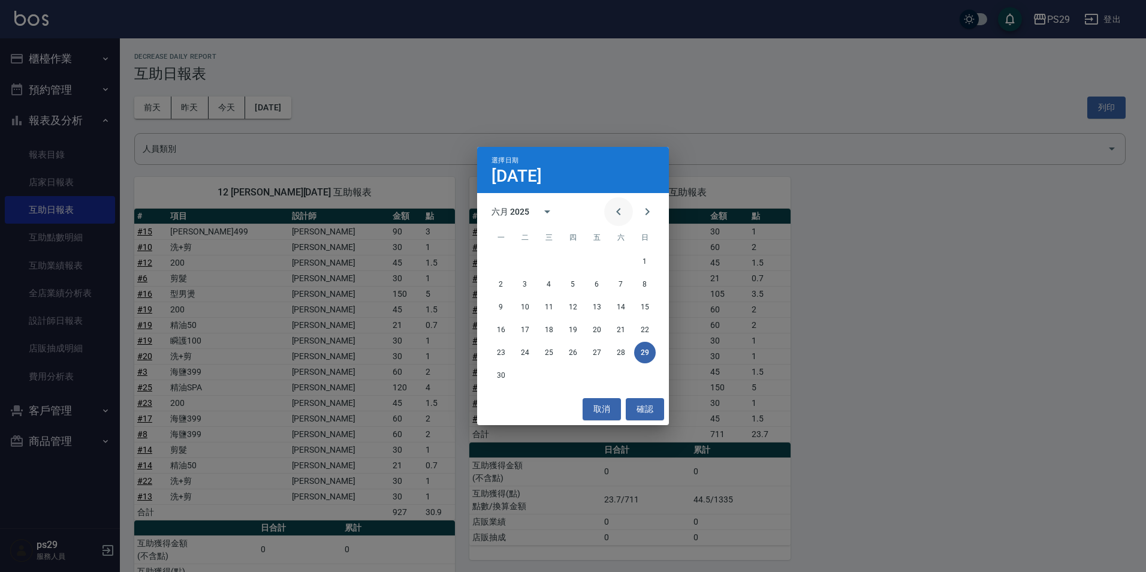
click at [625, 216] on icon "Previous month" at bounding box center [619, 211] width 14 height 14
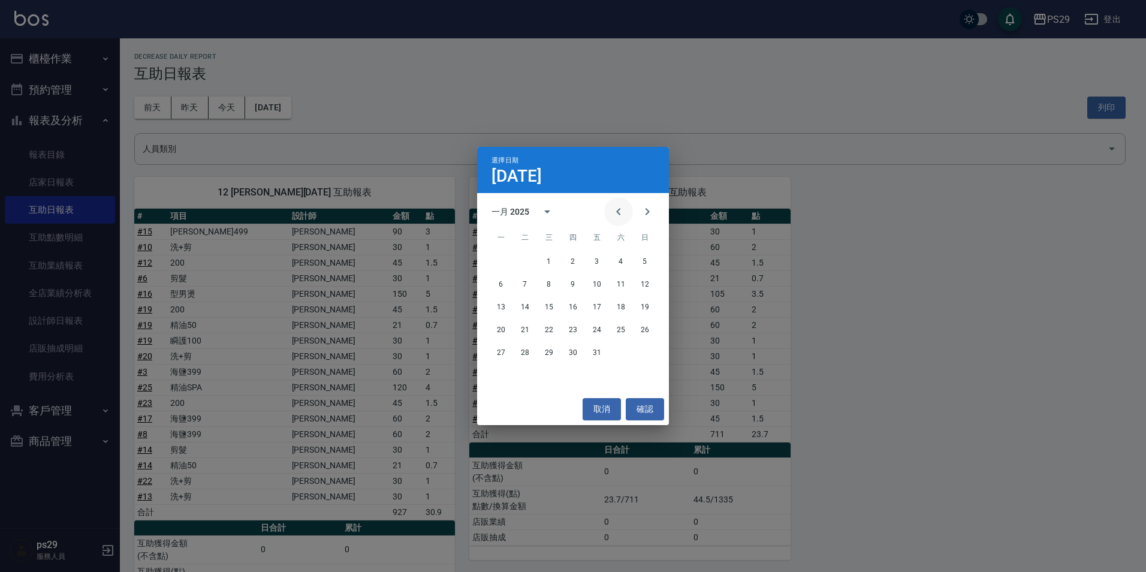
click at [625, 216] on icon "Previous month" at bounding box center [619, 211] width 14 height 14
click at [528, 377] on button "31" at bounding box center [525, 376] width 22 height 22
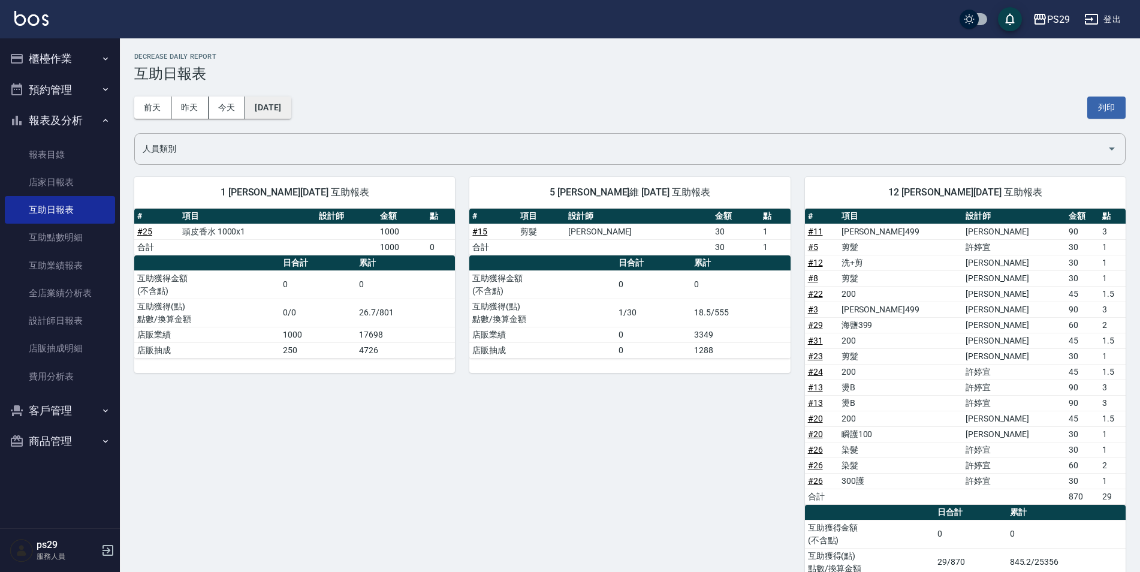
click at [291, 109] on button "[DATE]" at bounding box center [268, 108] width 46 height 22
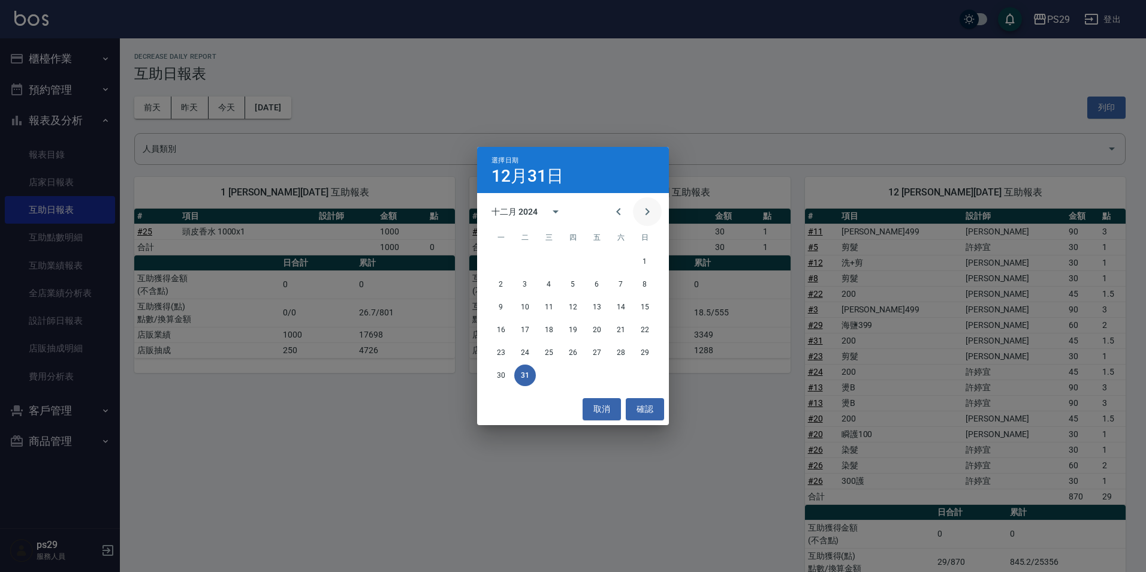
click at [648, 203] on button "Next month" at bounding box center [647, 211] width 29 height 29
click at [599, 356] on button "31" at bounding box center [597, 353] width 22 height 22
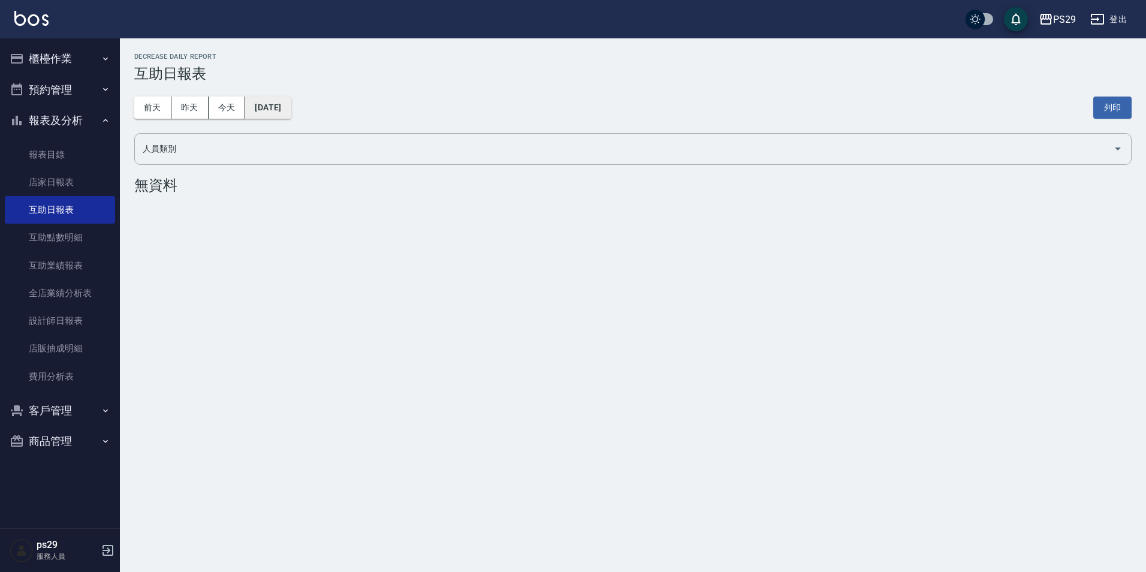
click at [277, 104] on button "[DATE]" at bounding box center [268, 108] width 46 height 22
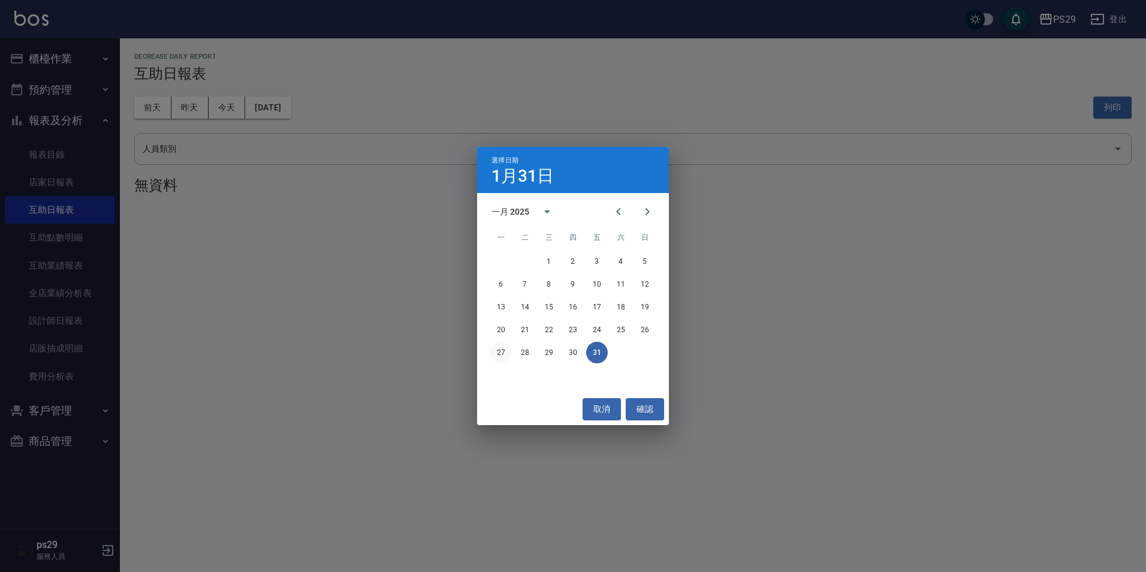
click at [506, 354] on button "27" at bounding box center [501, 353] width 22 height 22
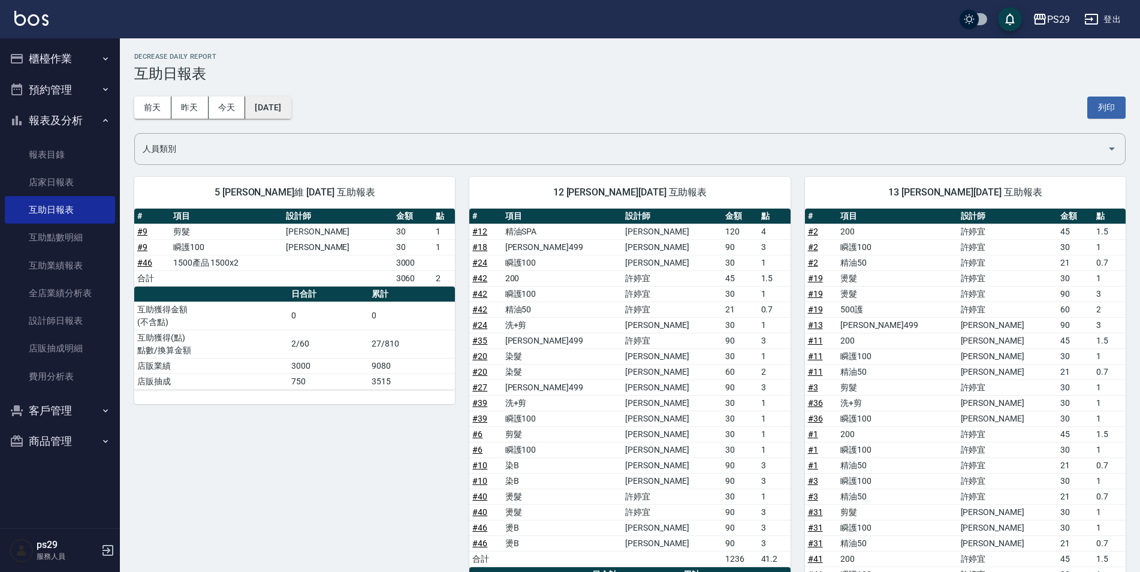
click at [272, 101] on button "[DATE]" at bounding box center [268, 108] width 46 height 22
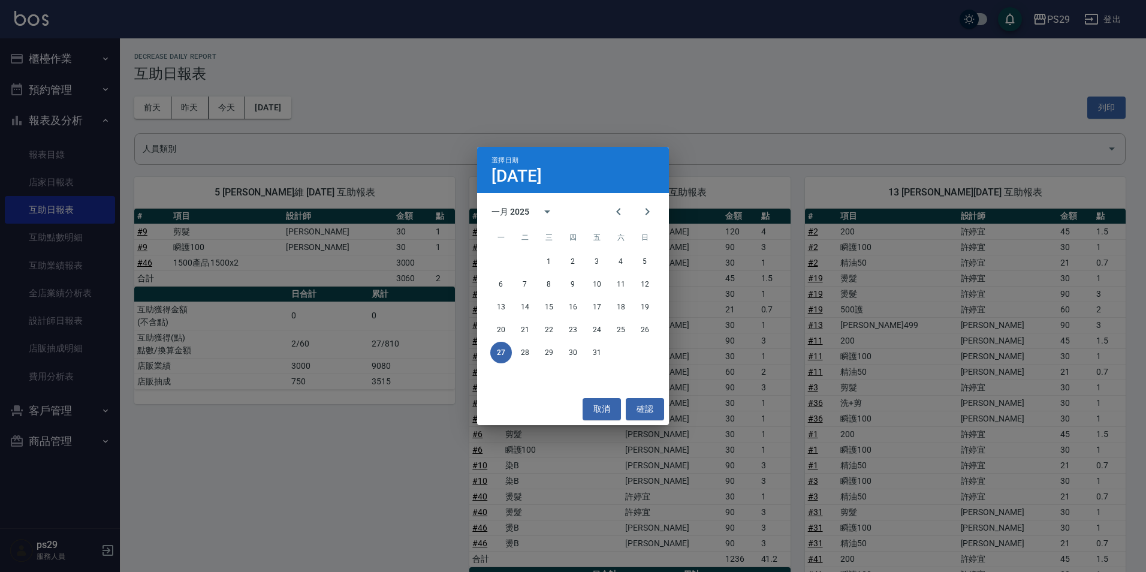
click at [808, 321] on div "選擇日期 [DATE] 一月 2025 一 二 三 四 五 六 日 1 2 3 4 5 6 7 8 9 10 11 12 13 14 15 16 17 18 …" at bounding box center [573, 286] width 1146 height 572
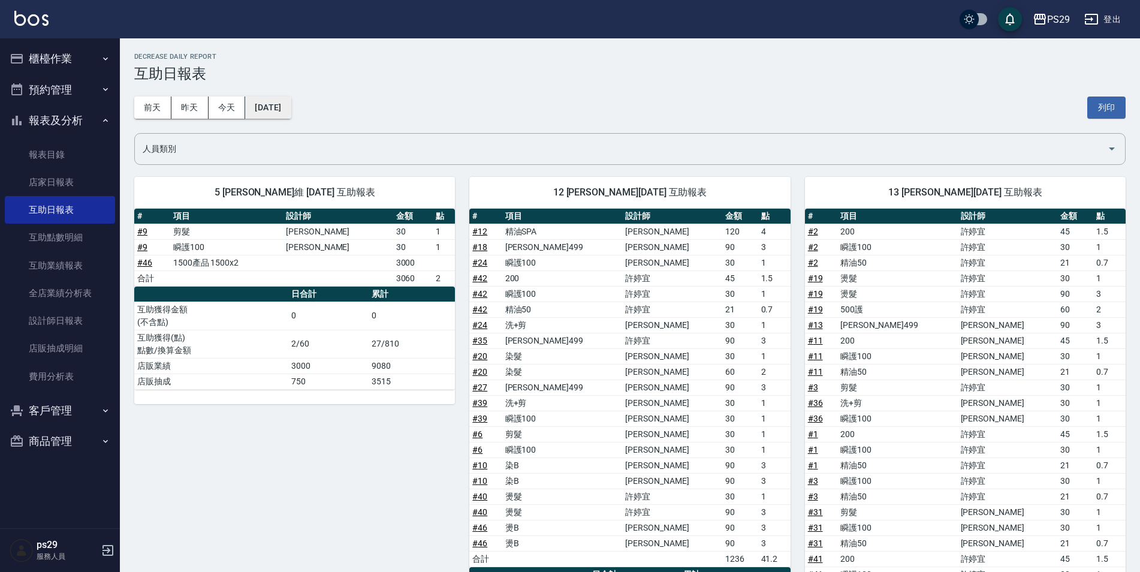
click at [264, 109] on button "[DATE]" at bounding box center [268, 108] width 46 height 22
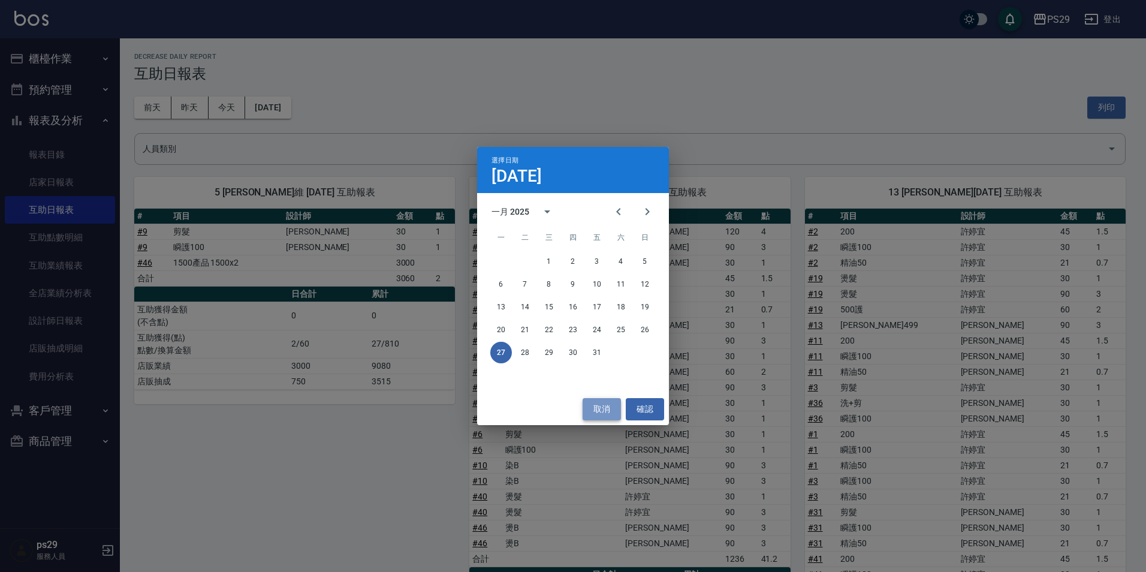
click at [601, 420] on button "取消" at bounding box center [602, 409] width 38 height 22
